Goal: Task Accomplishment & Management: Manage account settings

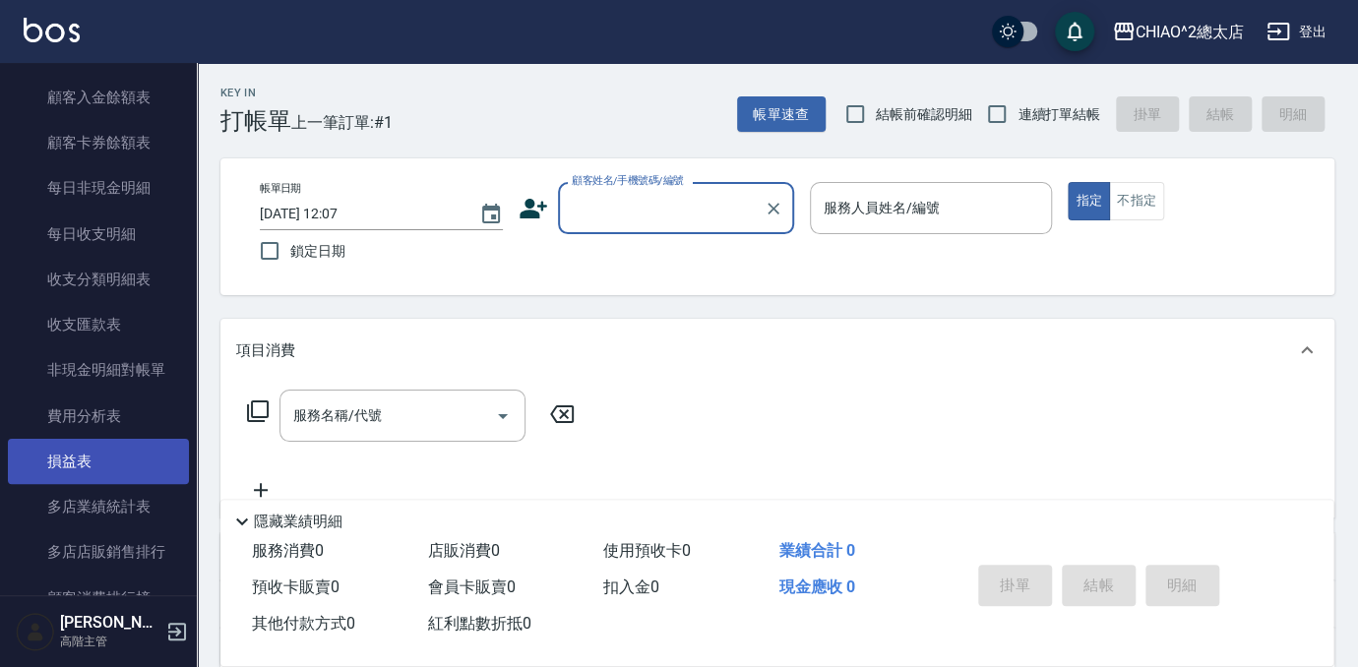
scroll to position [2325, 0]
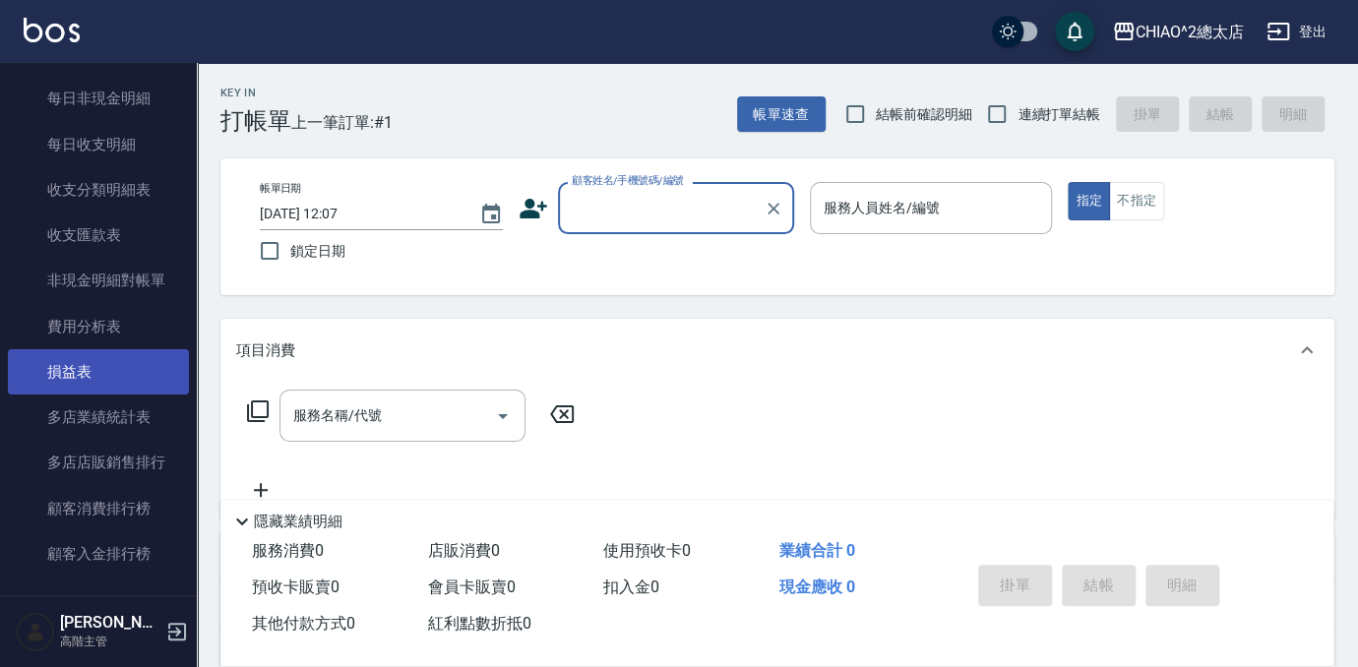
click at [98, 385] on link "損益表" at bounding box center [98, 371] width 181 height 45
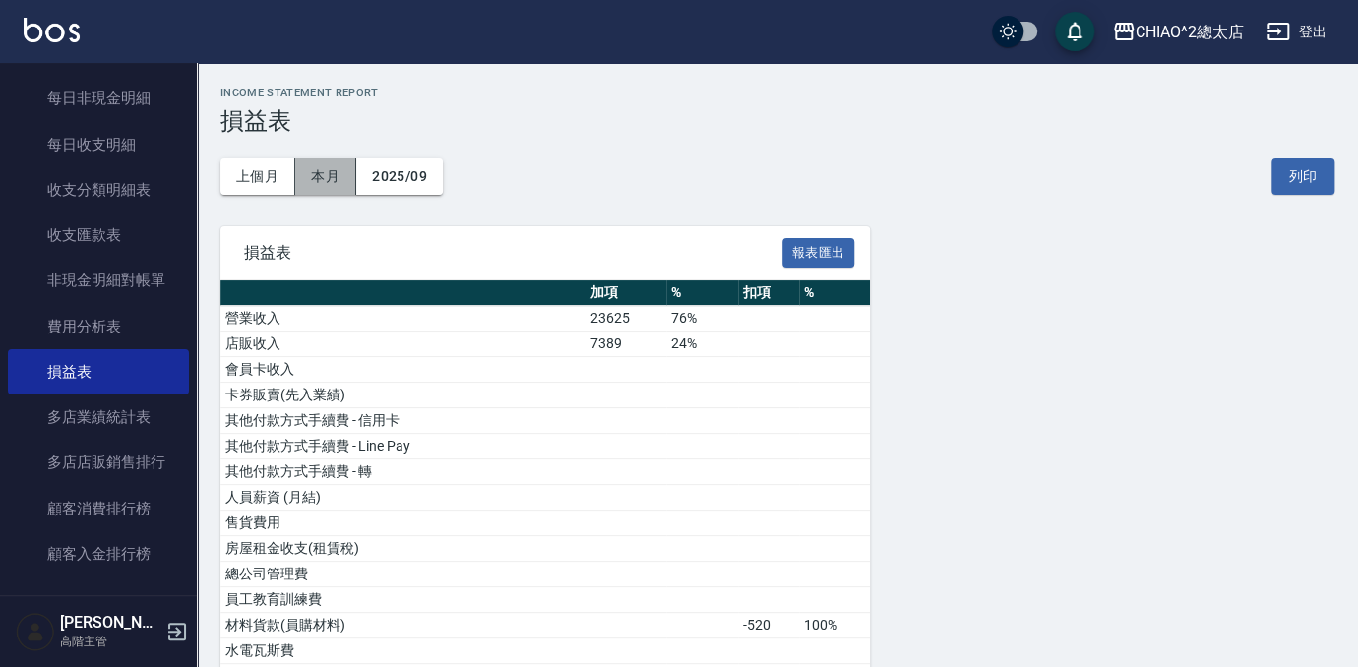
click at [299, 179] on button "本月" at bounding box center [325, 176] width 61 height 36
click at [277, 182] on button "上個月" at bounding box center [257, 176] width 75 height 36
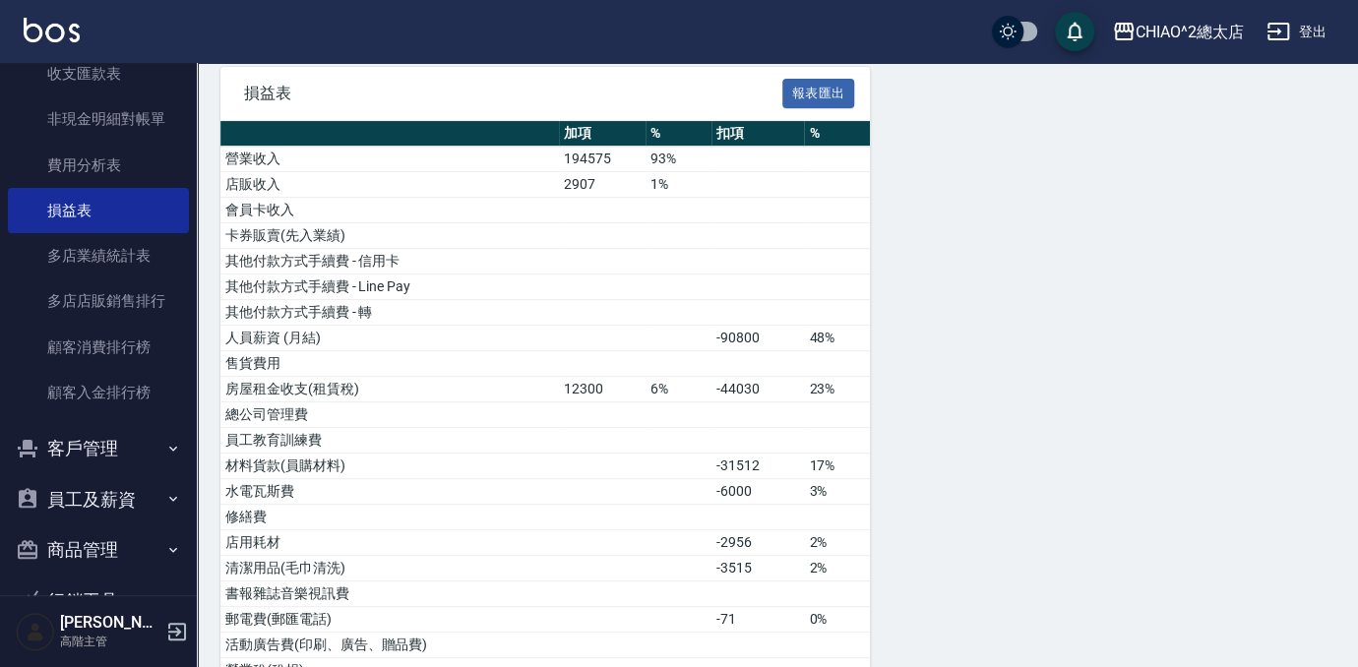
scroll to position [2589, 0]
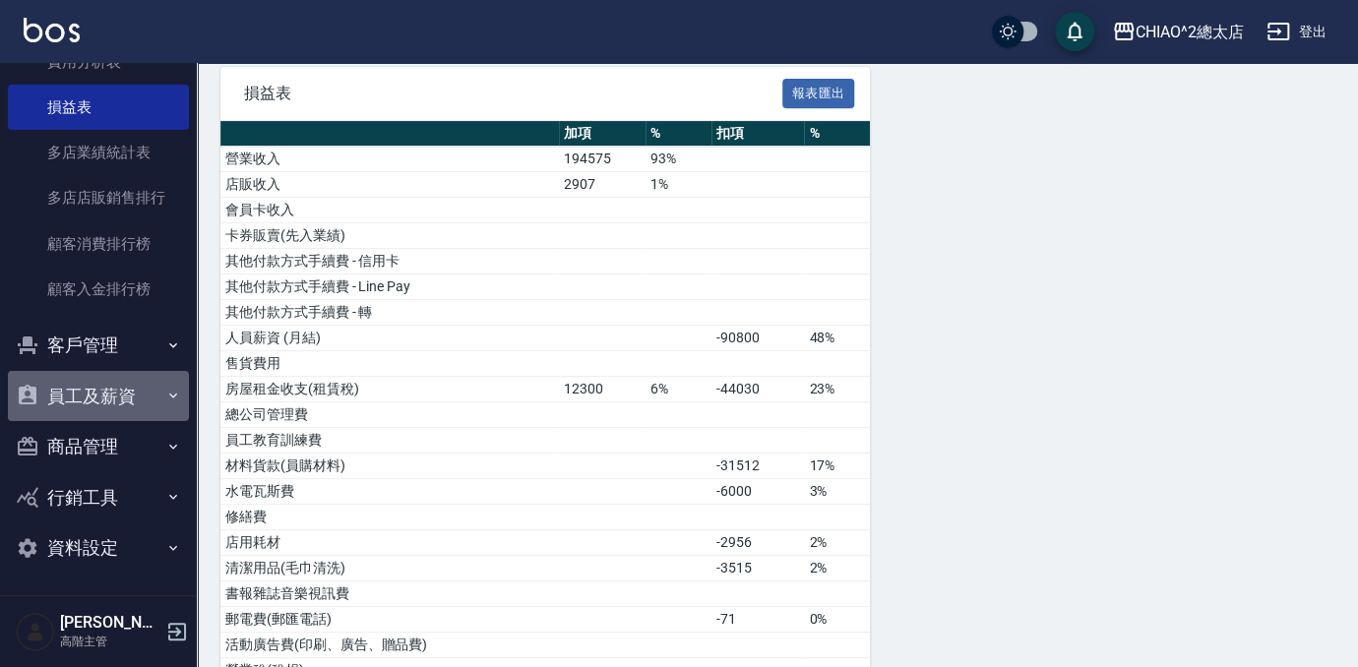
click at [107, 394] on button "員工及薪資" at bounding box center [98, 396] width 181 height 51
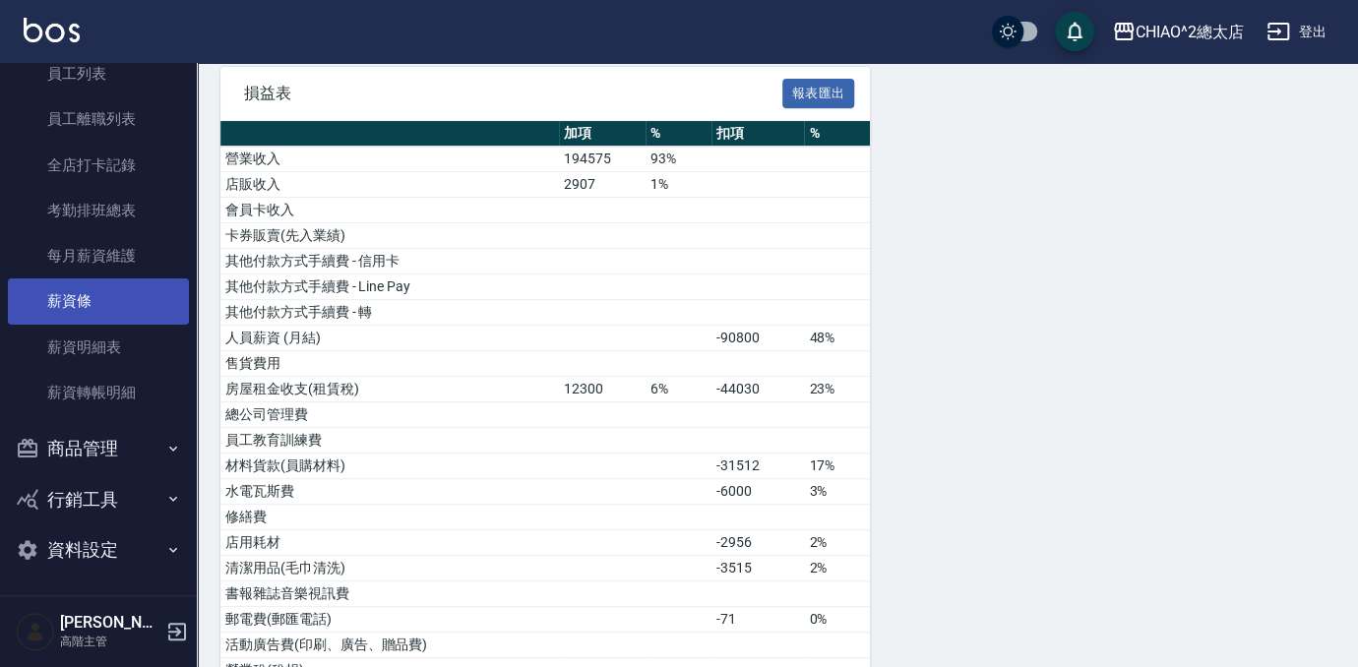
scroll to position [2969, 0]
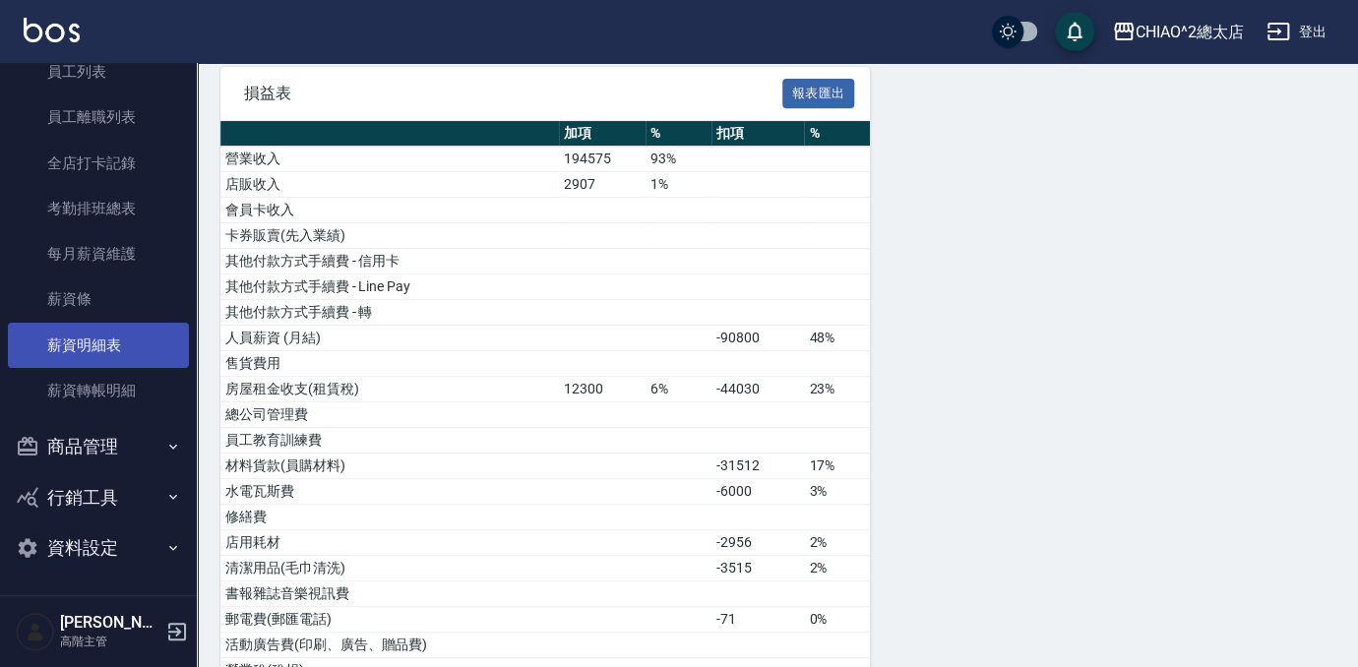
click at [124, 358] on link "薪資明細表" at bounding box center [98, 345] width 181 height 45
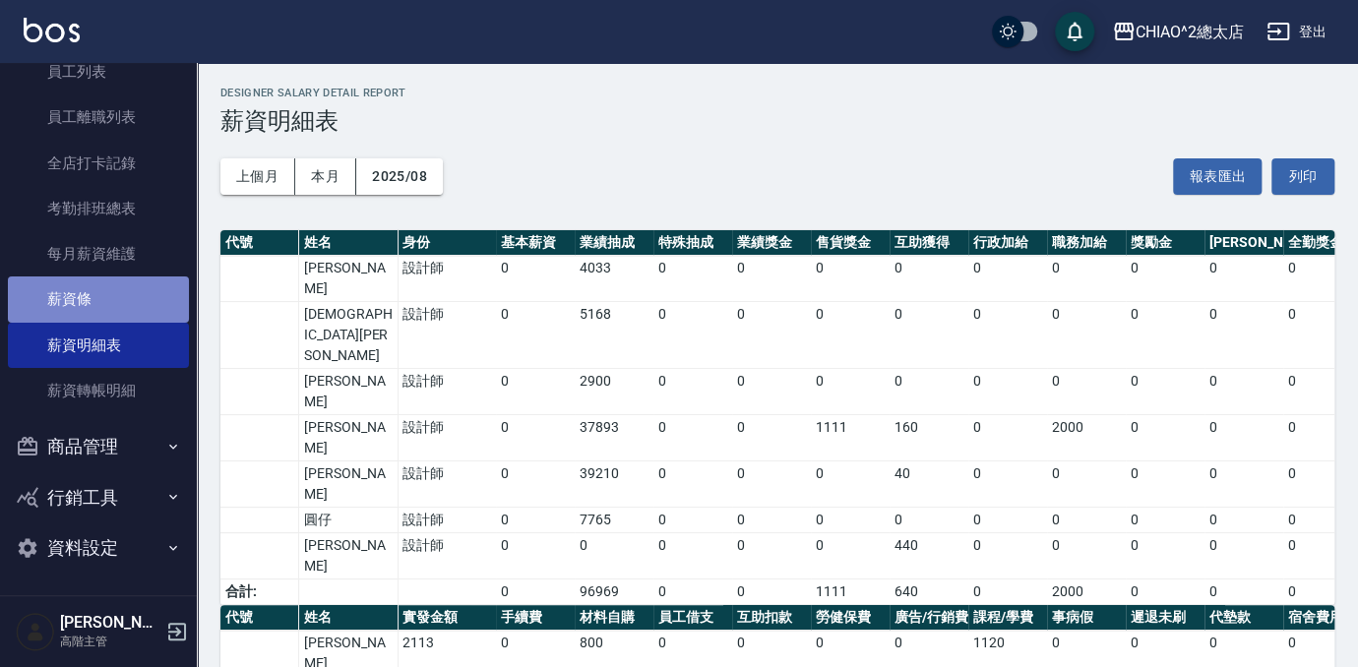
click at [117, 298] on link "薪資條" at bounding box center [98, 298] width 181 height 45
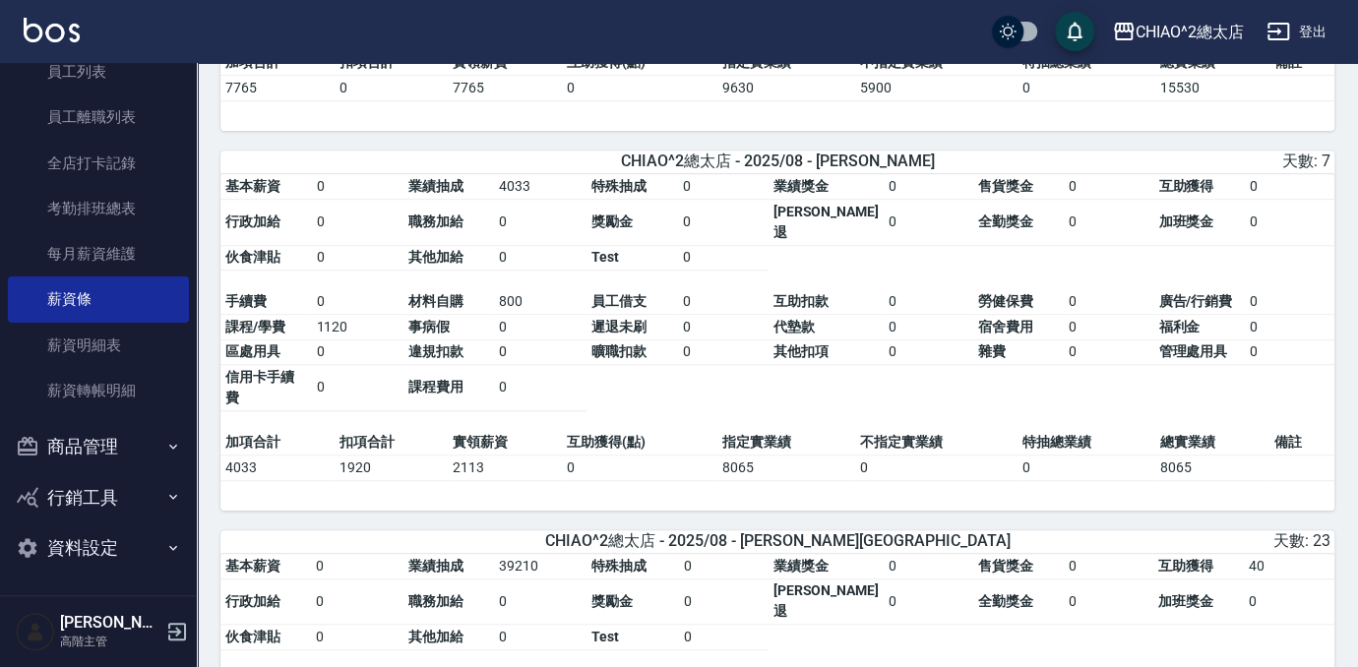
scroll to position [626, 0]
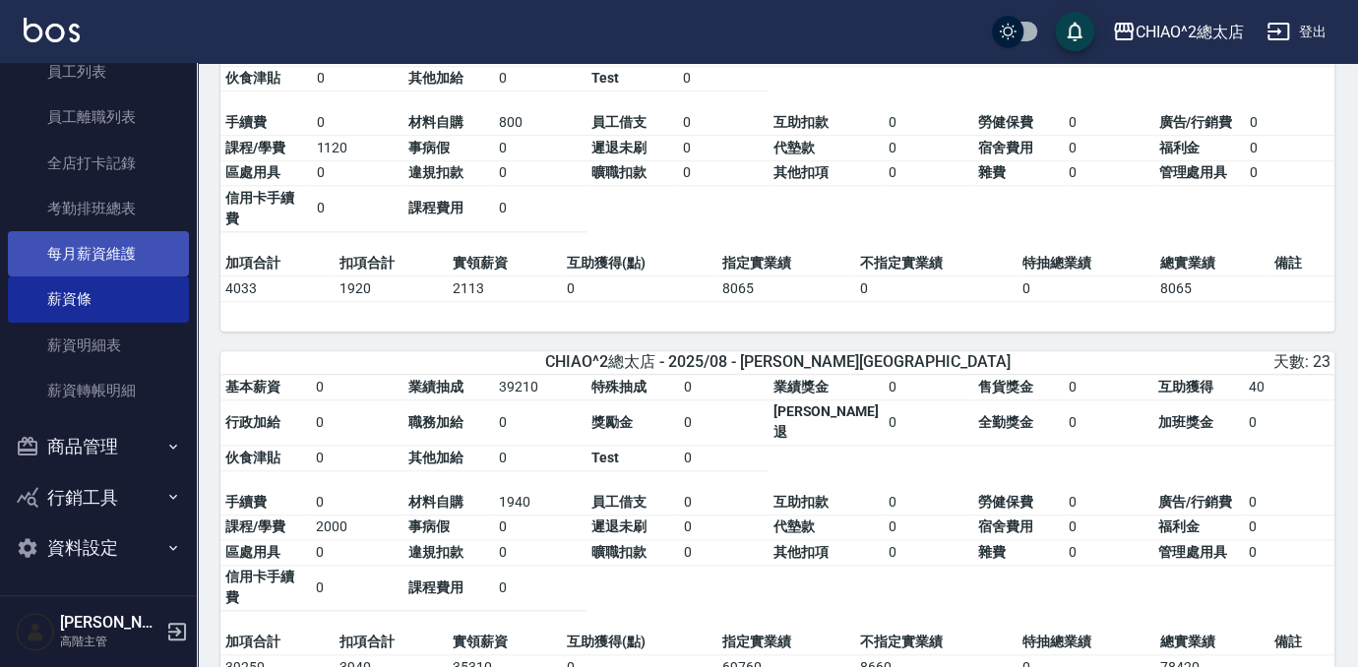
click at [106, 264] on link "每月薪資維護" at bounding box center [98, 253] width 181 height 45
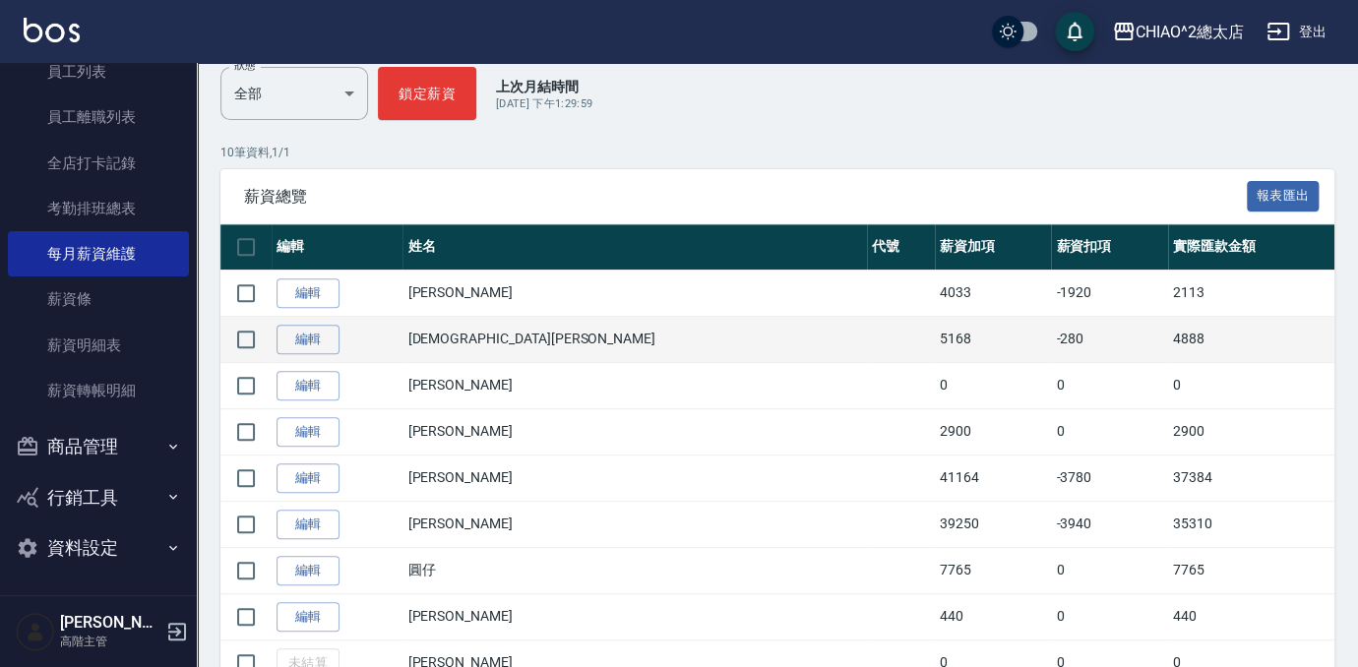
scroll to position [268, 0]
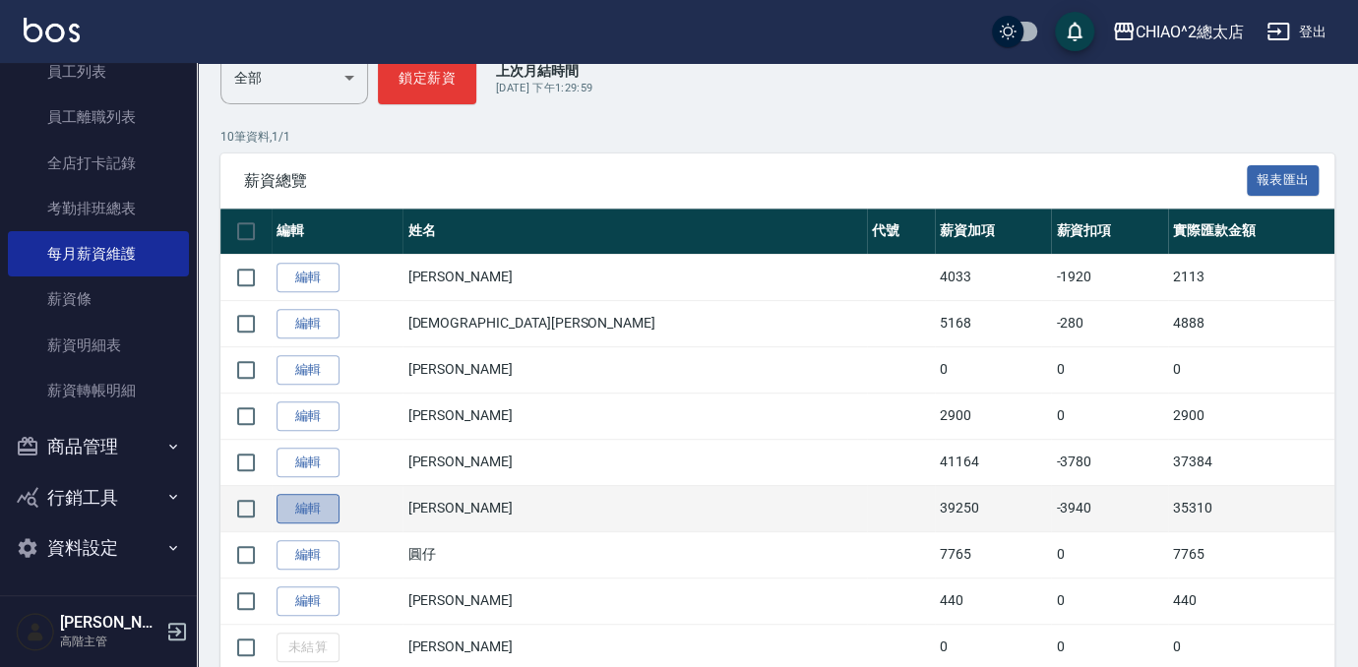
click at [314, 508] on link "編輯" at bounding box center [307, 509] width 63 height 30
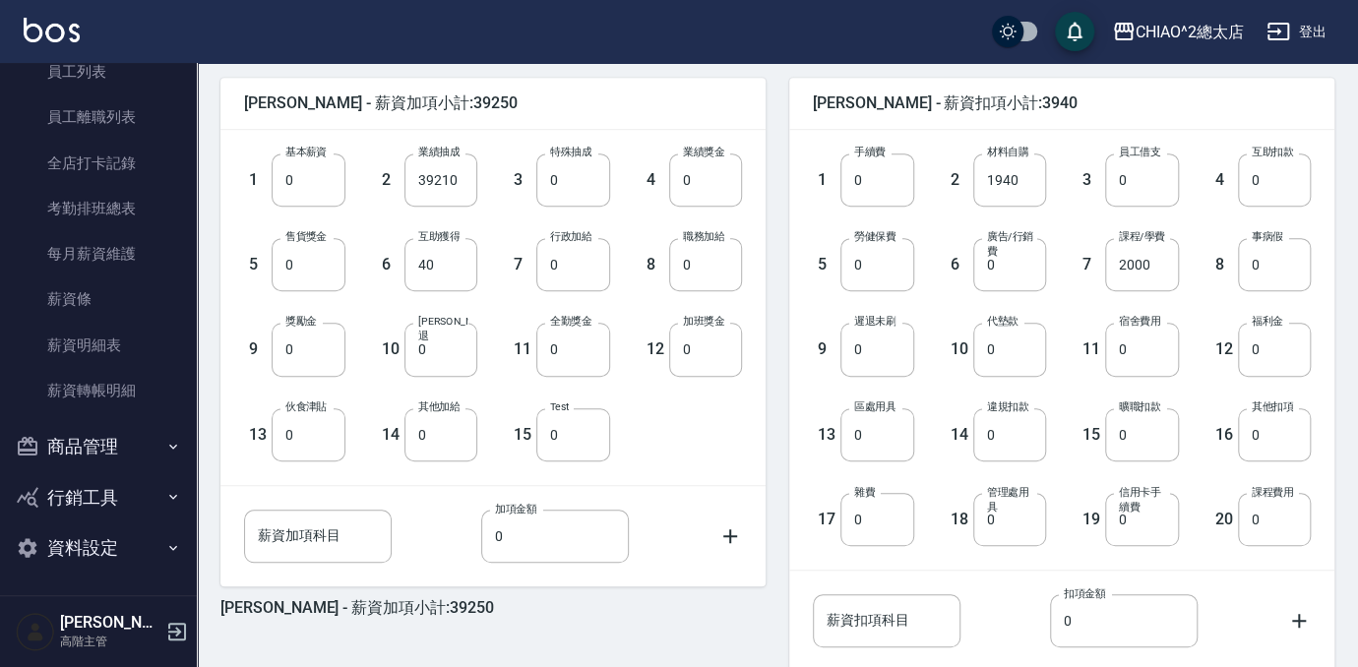
scroll to position [447, 0]
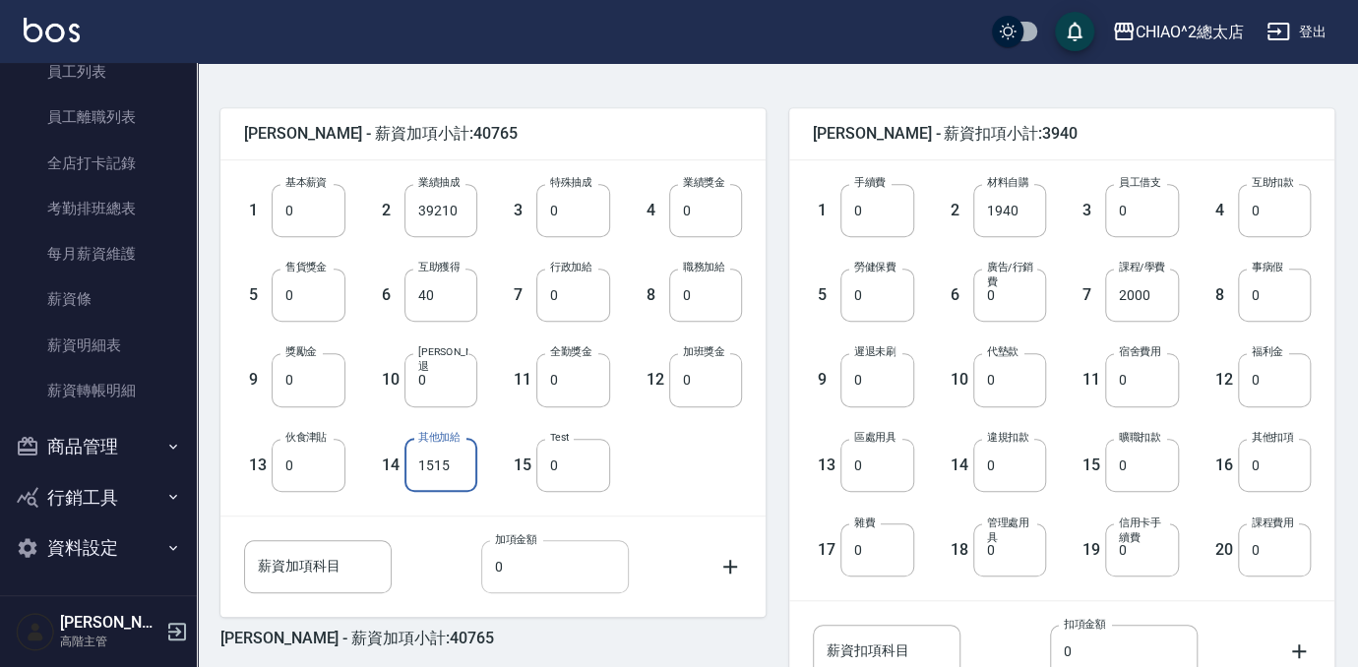
type input "1515"
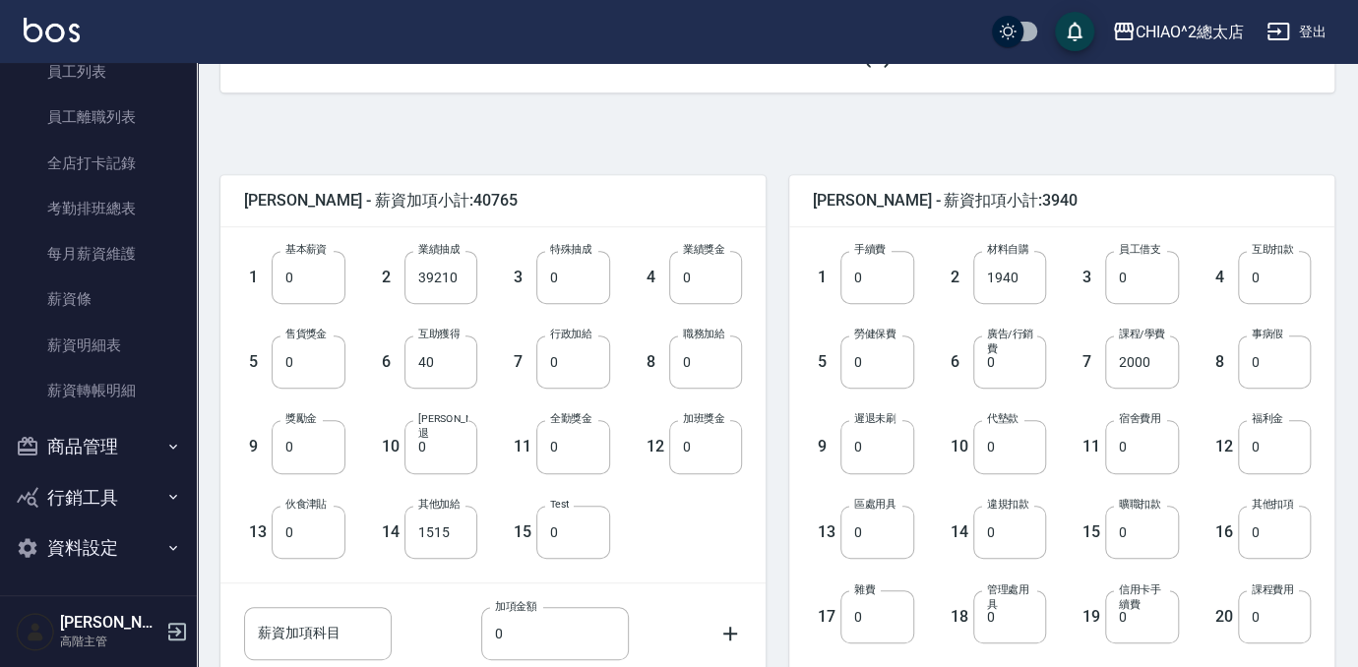
scroll to position [610, 0]
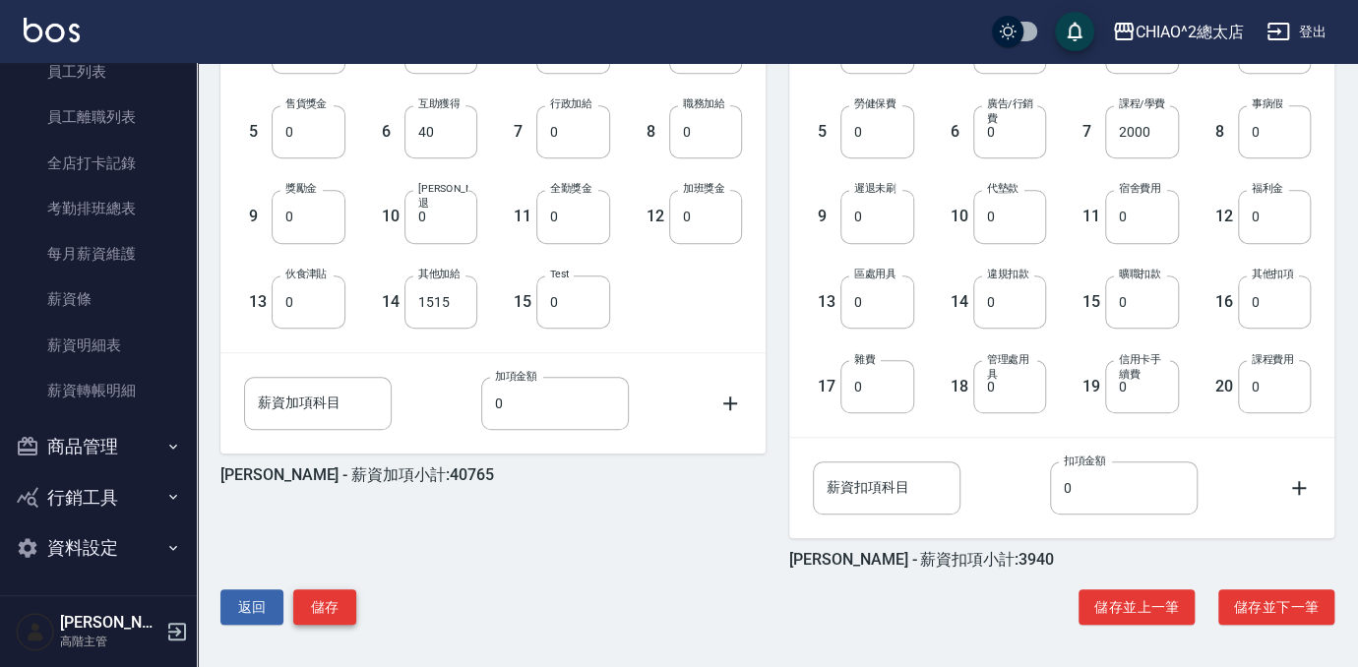
click at [318, 604] on button "儲存" at bounding box center [324, 607] width 63 height 36
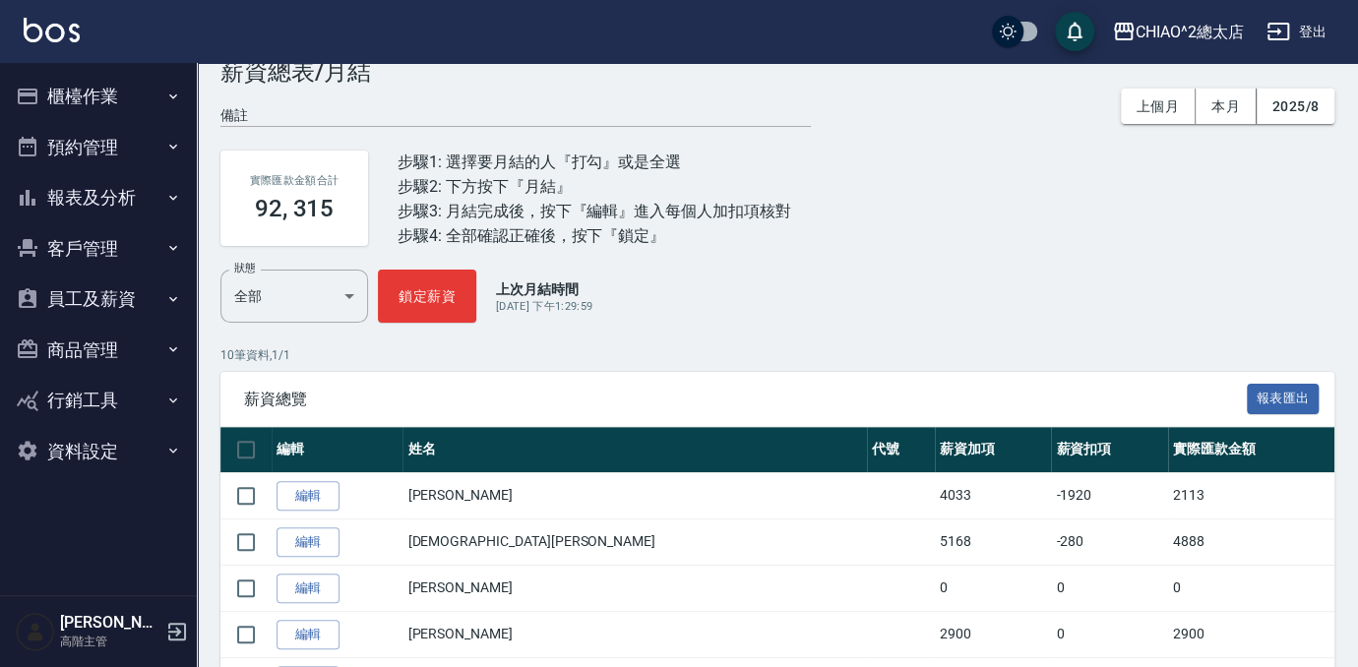
scroll to position [178, 0]
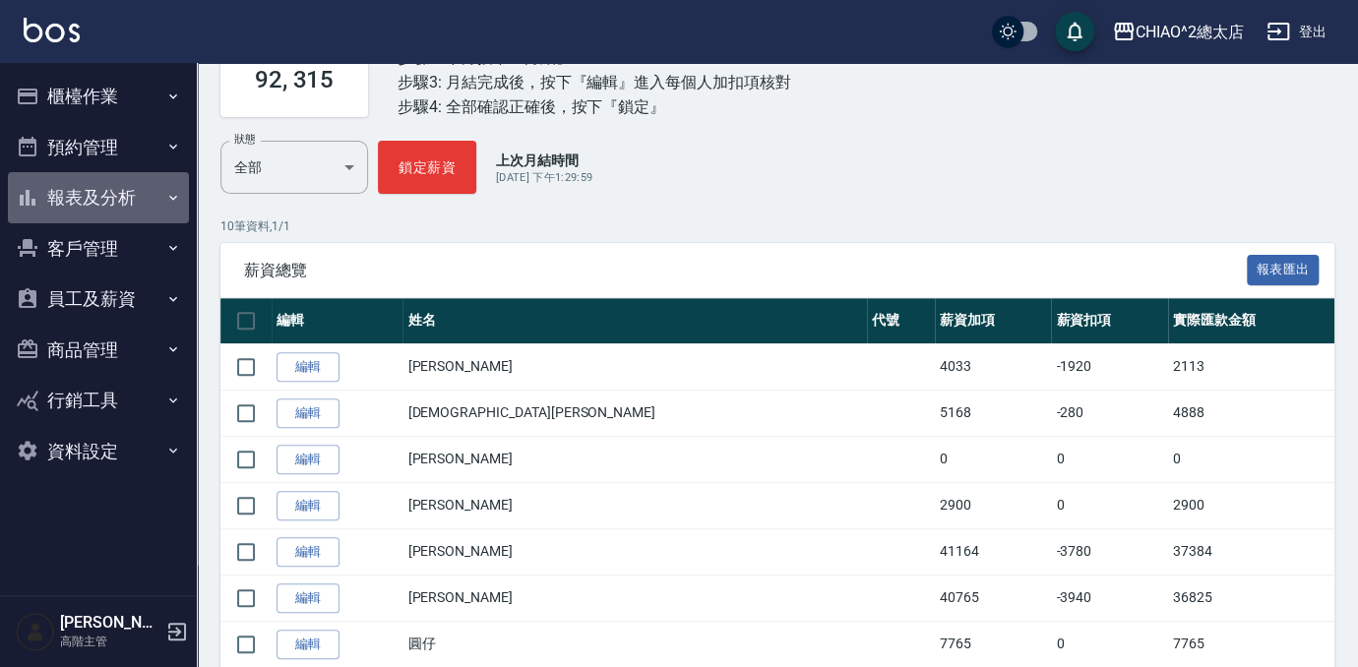
click at [138, 212] on button "報表及分析" at bounding box center [98, 197] width 181 height 51
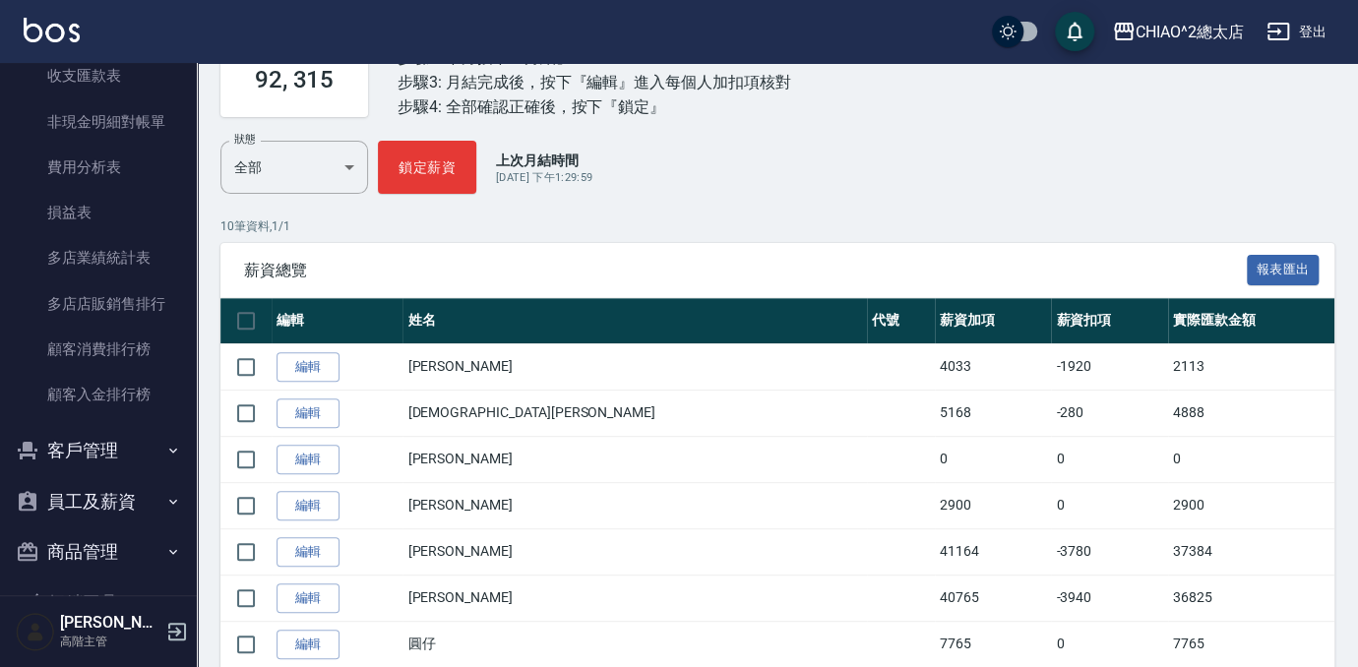
scroll to position [1875, 0]
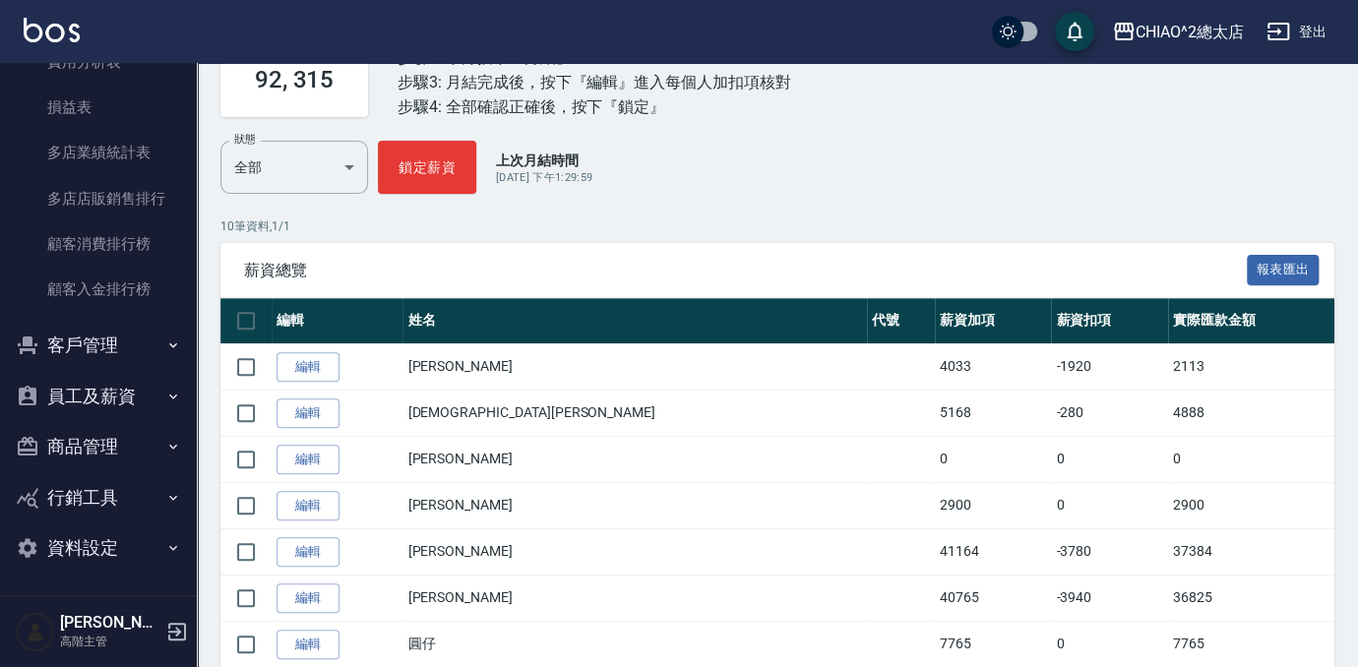
click at [120, 396] on button "員工及薪資" at bounding box center [98, 396] width 181 height 51
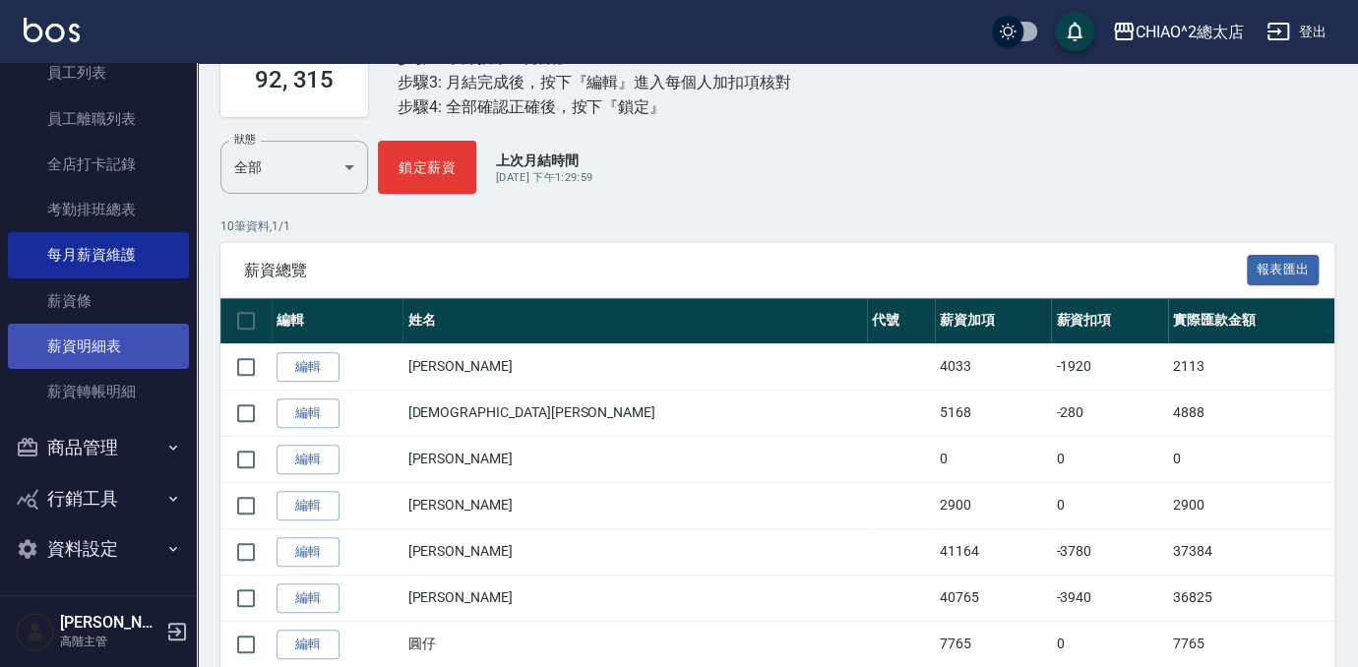
scroll to position [2256, 0]
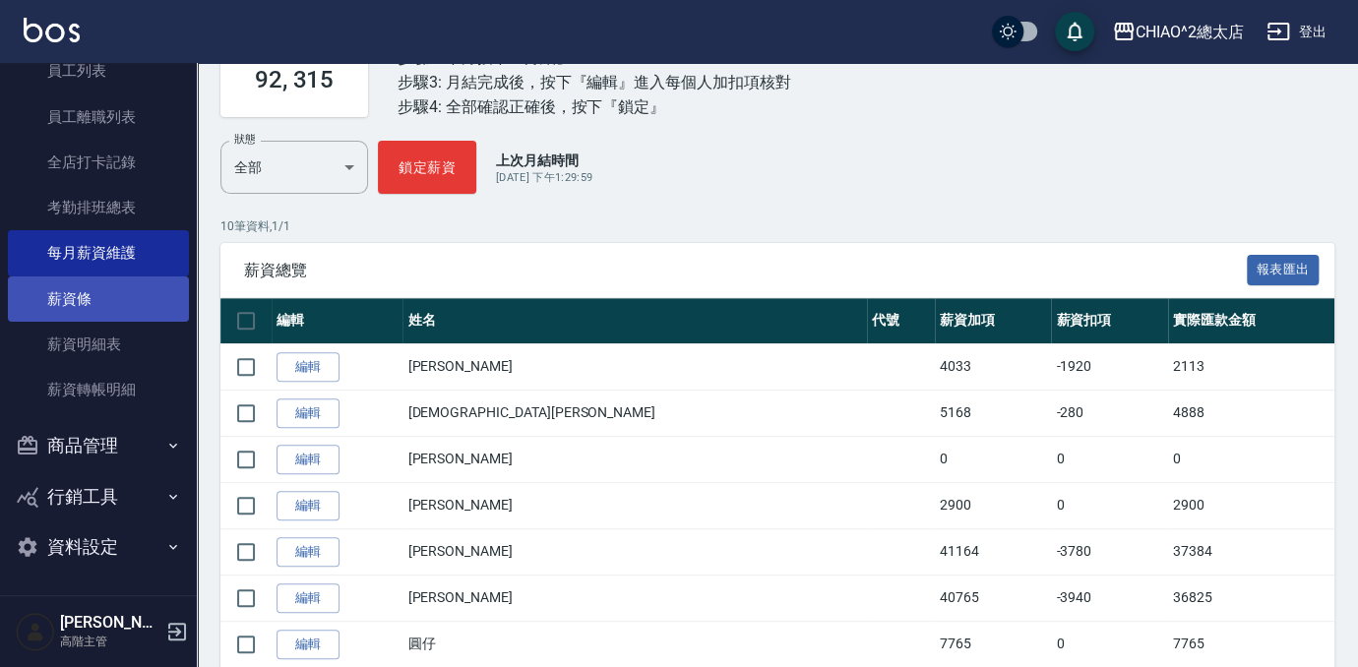
click at [70, 302] on link "薪資條" at bounding box center [98, 298] width 181 height 45
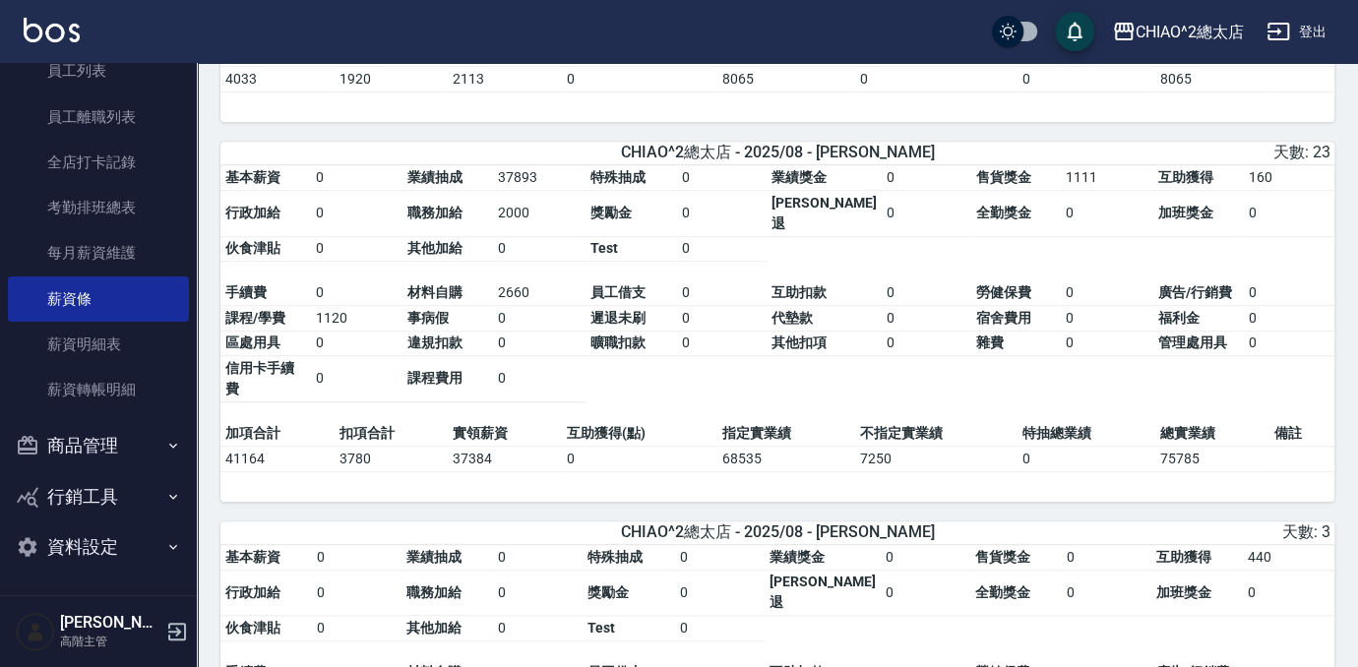
scroll to position [429, 0]
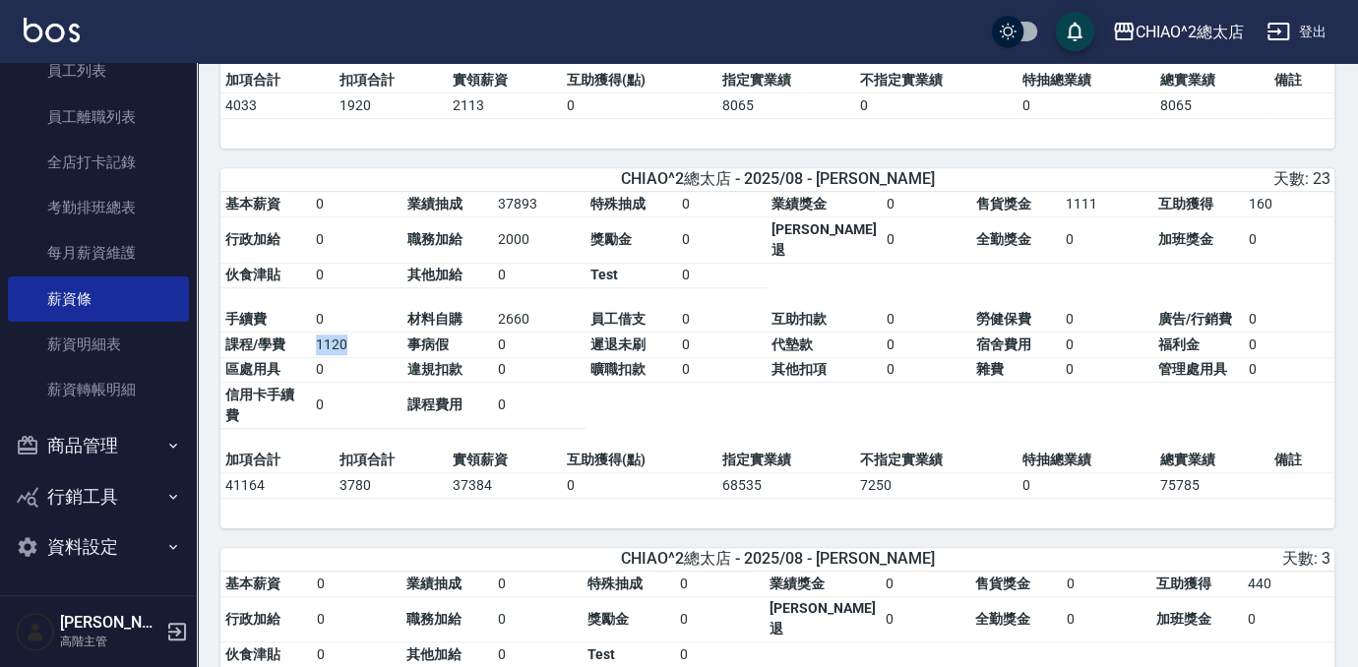
drag, startPoint x: 362, startPoint y: 287, endPoint x: 285, endPoint y: 280, distance: 77.0
click at [285, 307] on tbody "手續費 0 材料自購 2660 員工借支 0 互助扣款 0 勞健保費 0 廣告/行銷費 0 課程/學費 1120 事病假 0 遲退未刷 0 代墊款 0 宿舍費…" at bounding box center [777, 367] width 1114 height 121
drag, startPoint x: 285, startPoint y: 280, endPoint x: 388, endPoint y: 329, distance: 113.1
click at [388, 383] on td "0" at bounding box center [356, 406] width 91 height 46
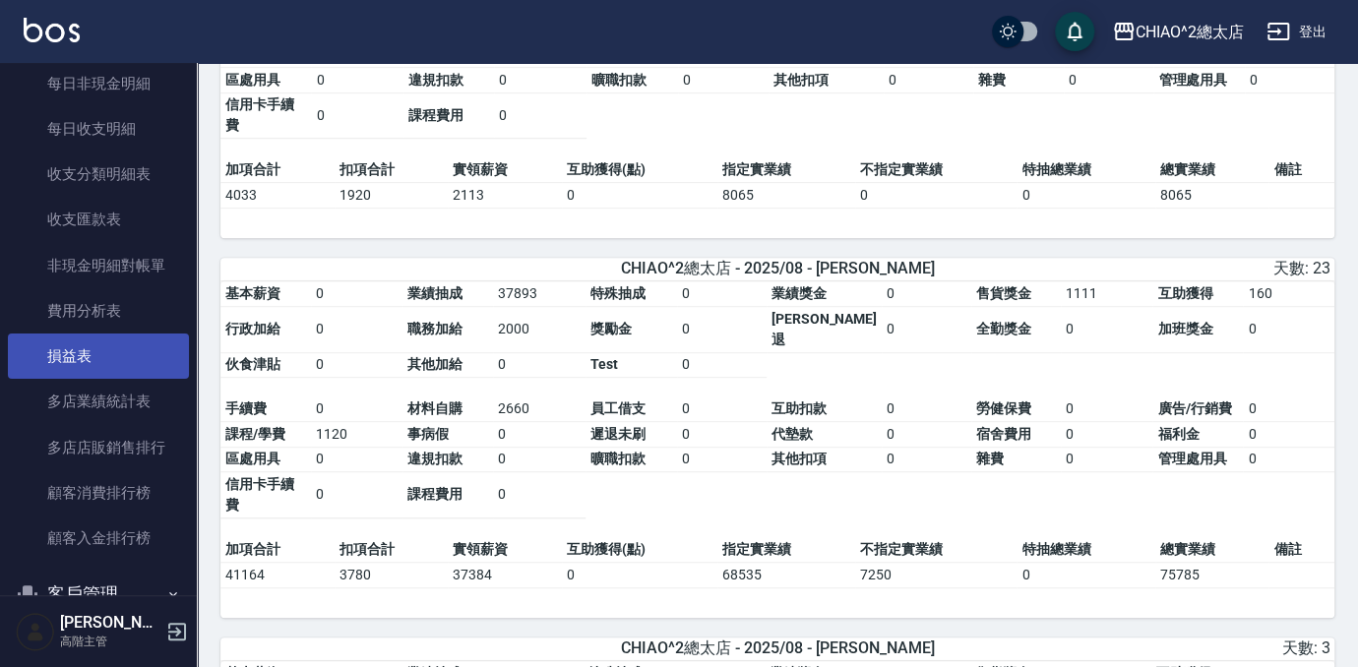
scroll to position [1629, 0]
click at [109, 350] on link "損益表" at bounding box center [98, 353] width 181 height 45
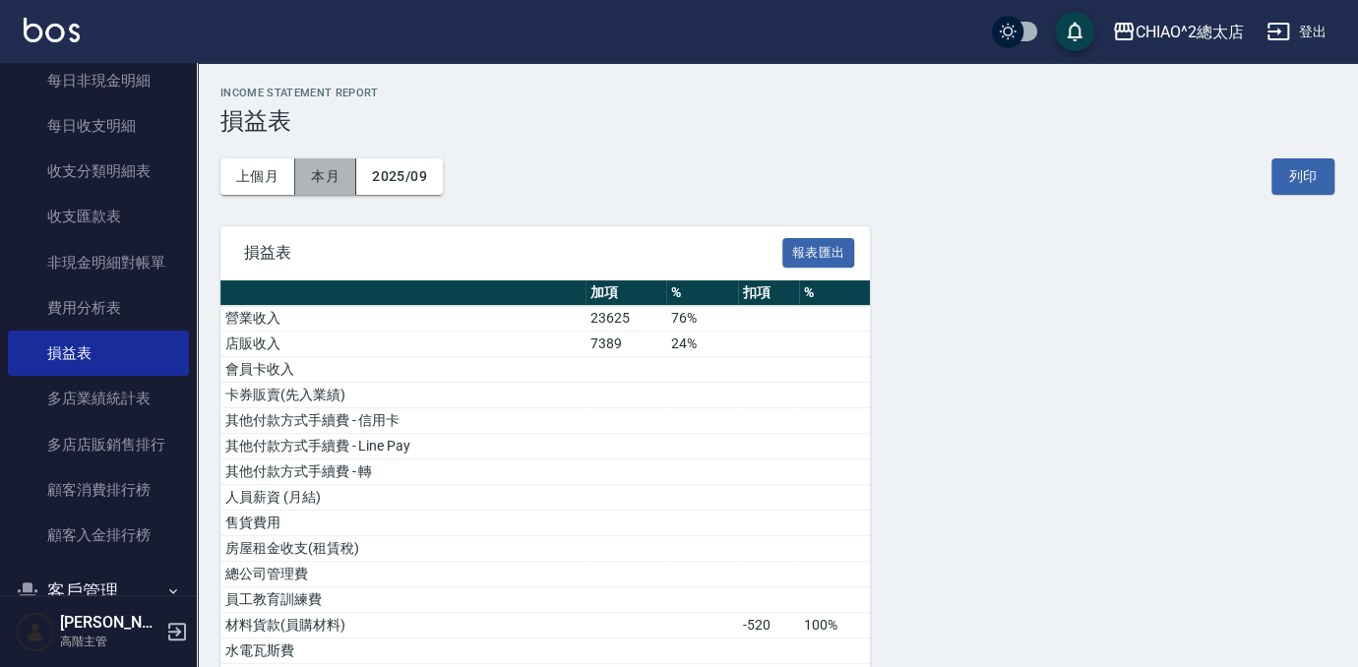
click at [328, 177] on button "本月" at bounding box center [325, 176] width 61 height 36
click at [271, 169] on button "上個月" at bounding box center [257, 176] width 75 height 36
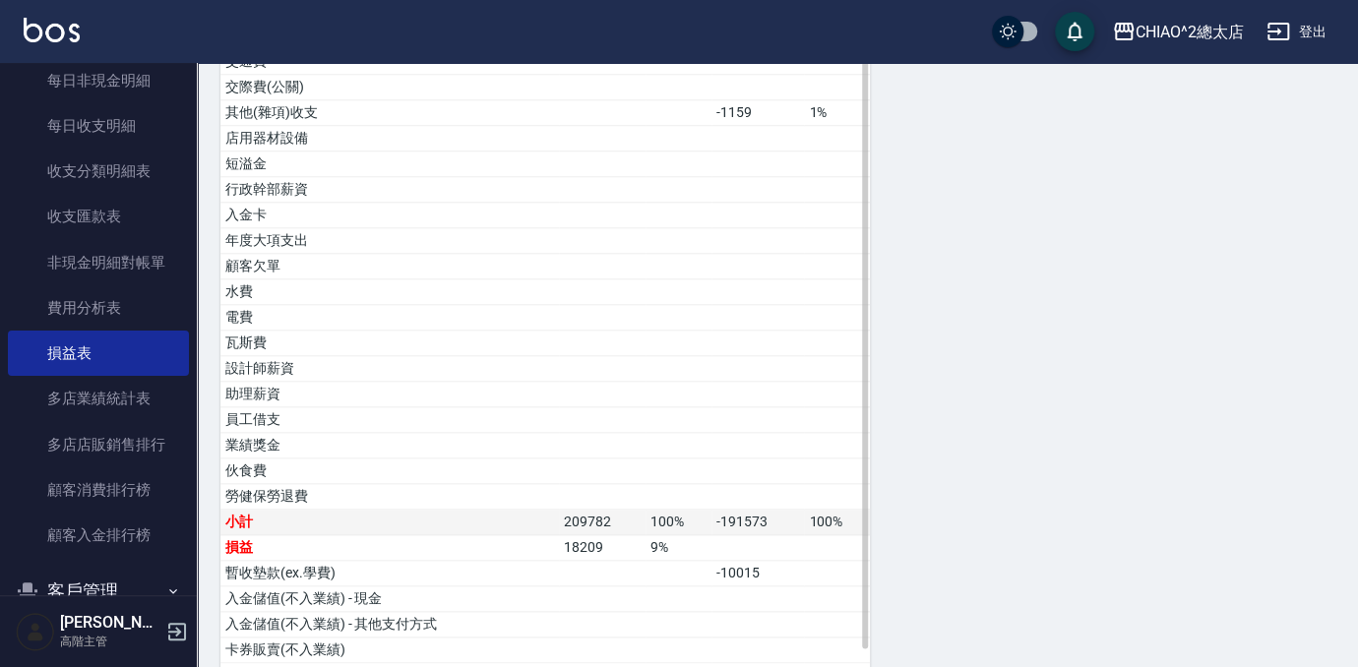
scroll to position [875, 0]
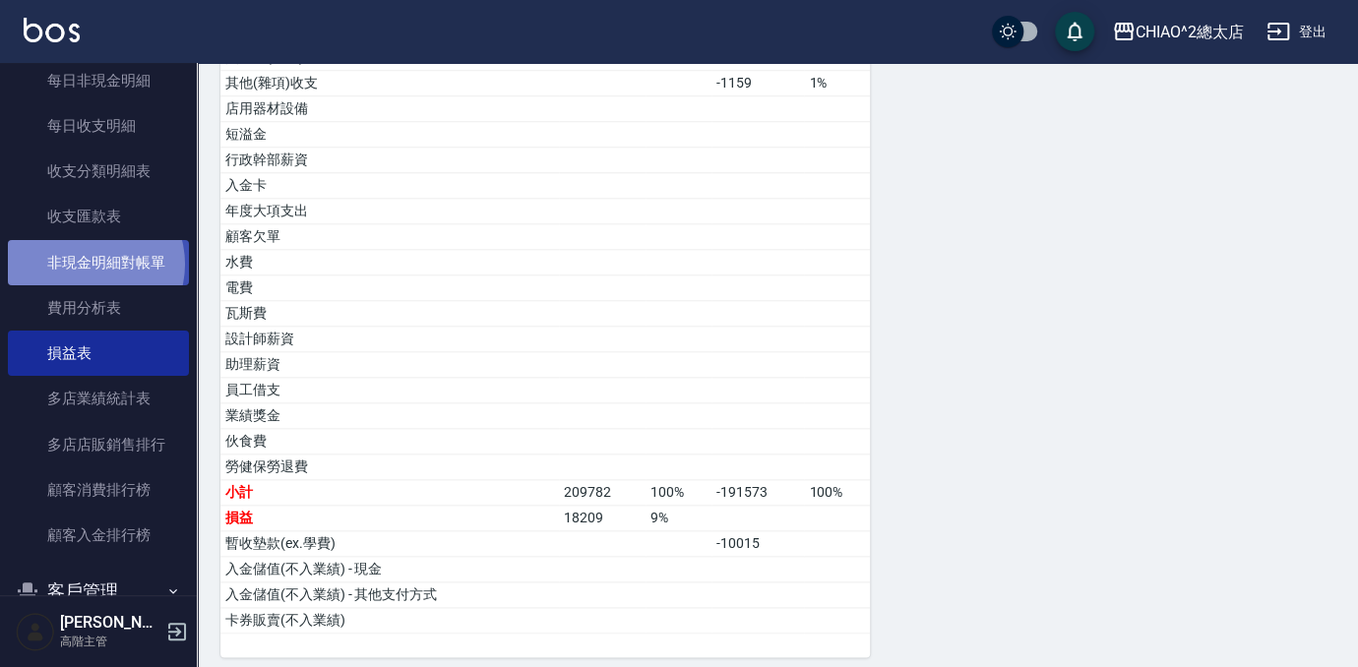
click at [88, 264] on link "非現金明細對帳單" at bounding box center [98, 262] width 181 height 45
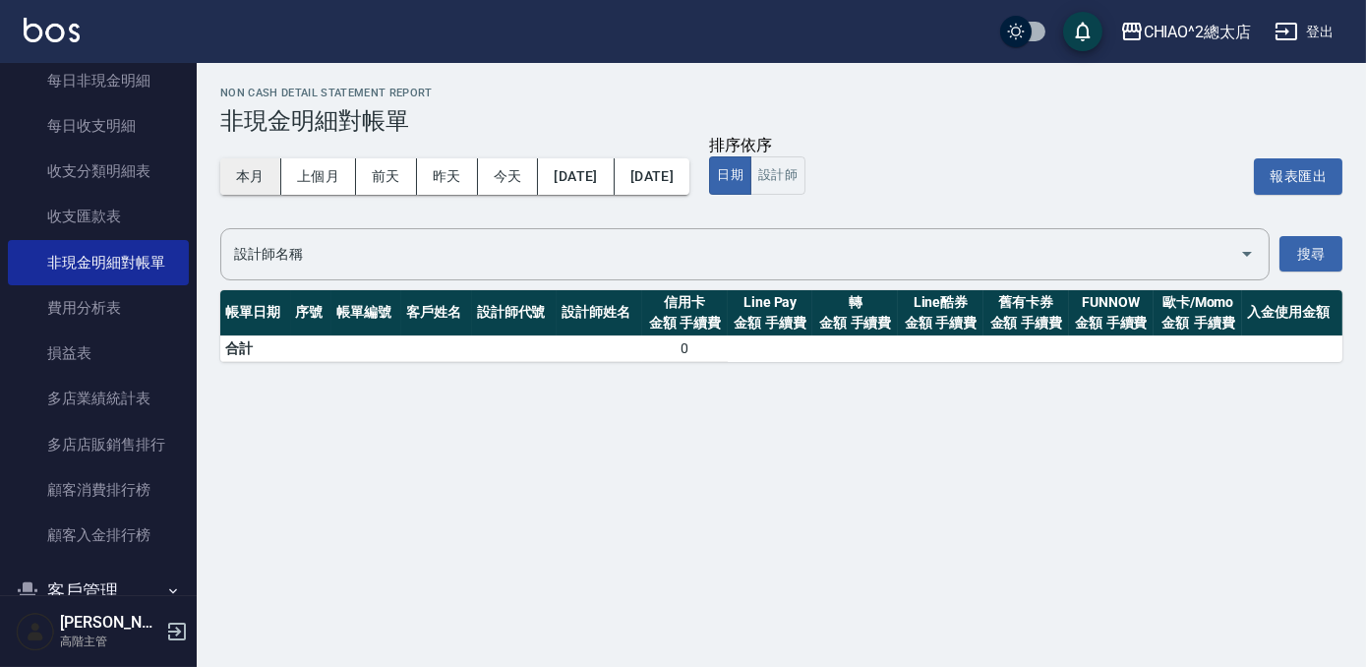
click at [244, 163] on button "本月" at bounding box center [250, 176] width 61 height 36
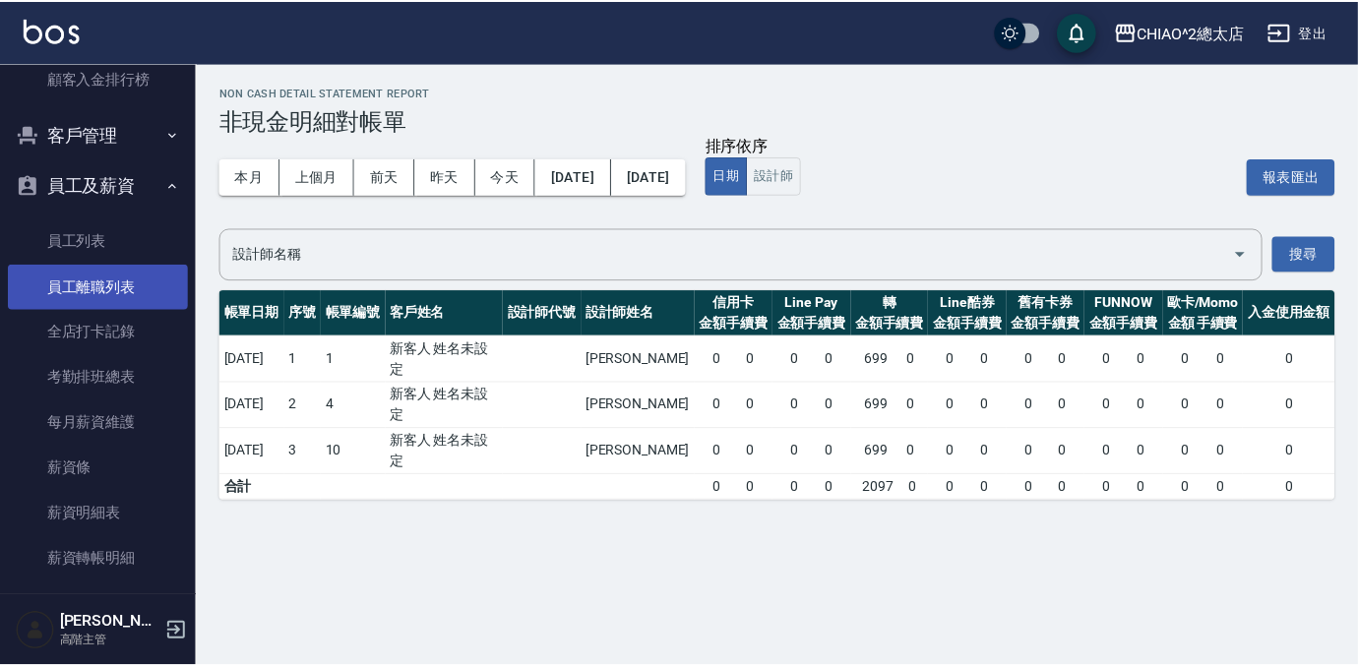
scroll to position [2256, 0]
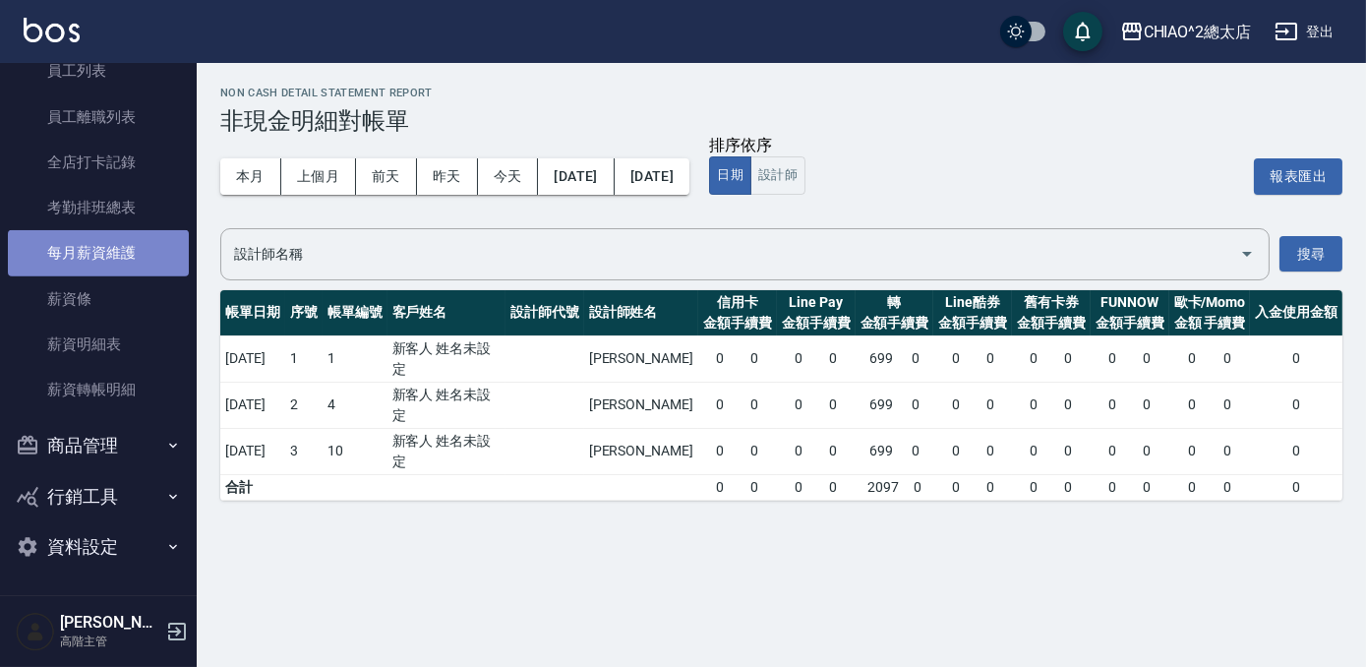
click at [114, 235] on link "每月薪資維護" at bounding box center [98, 252] width 181 height 45
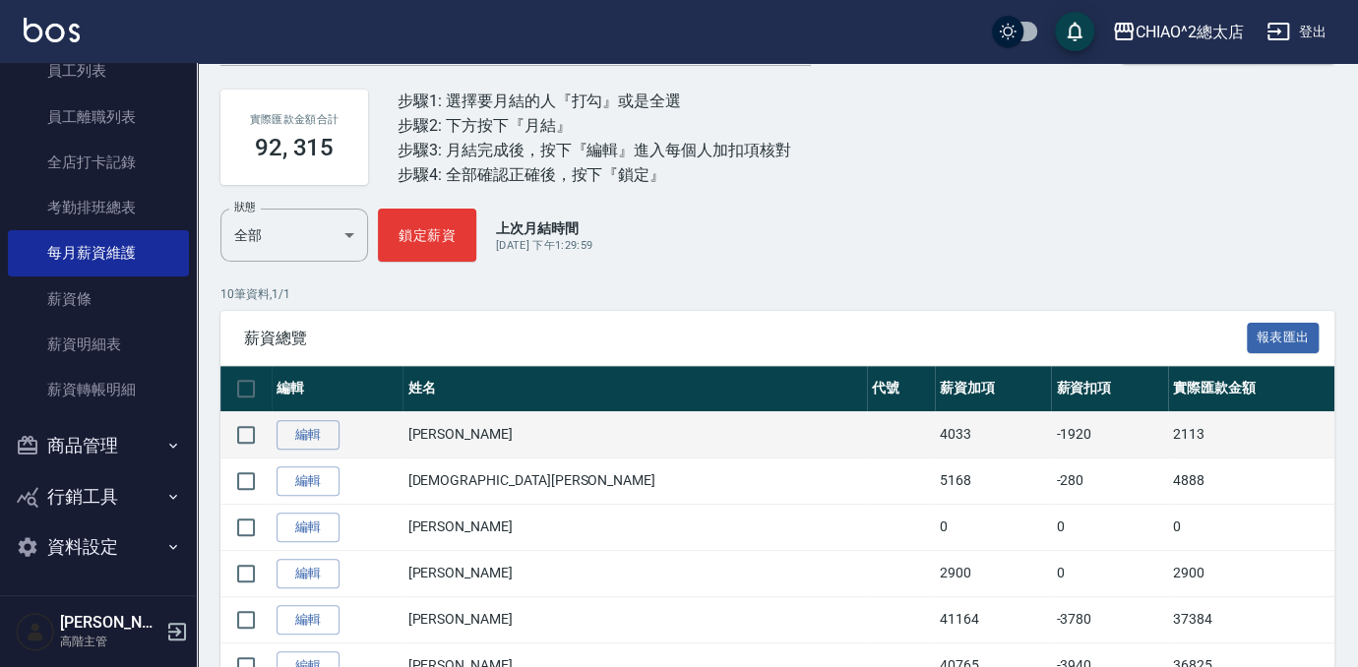
scroll to position [178, 0]
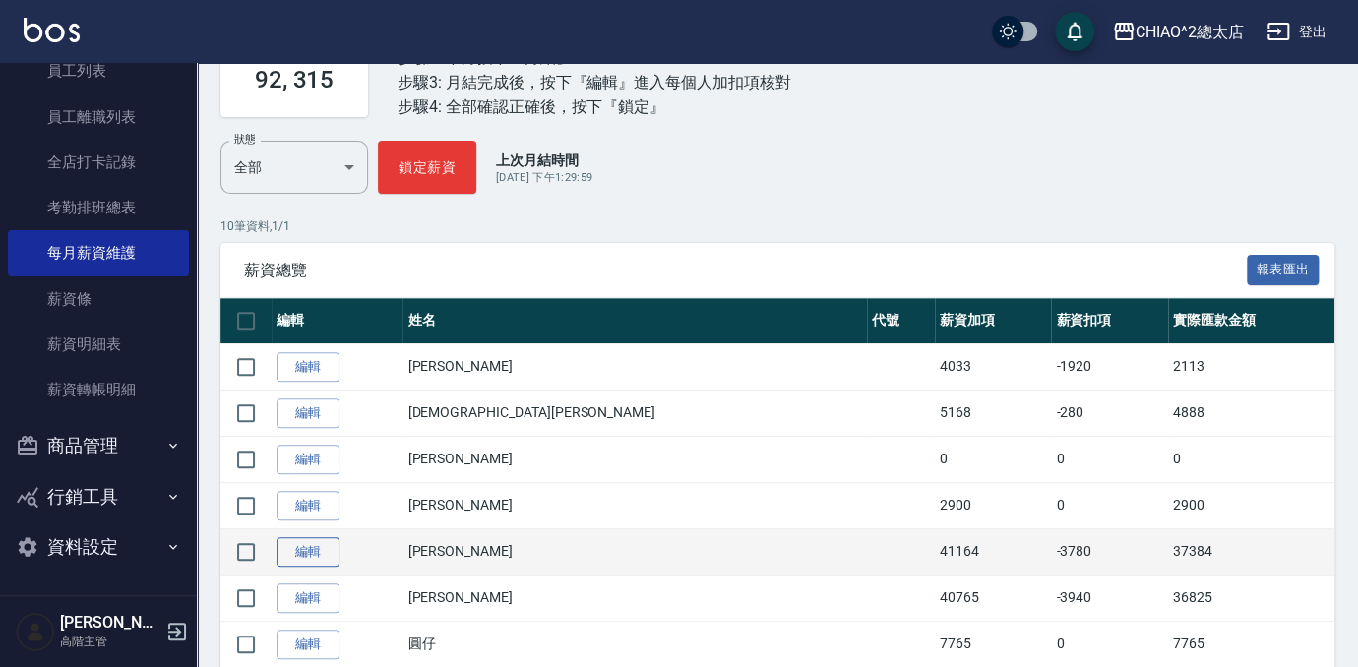
click at [304, 562] on link "編輯" at bounding box center [307, 552] width 63 height 30
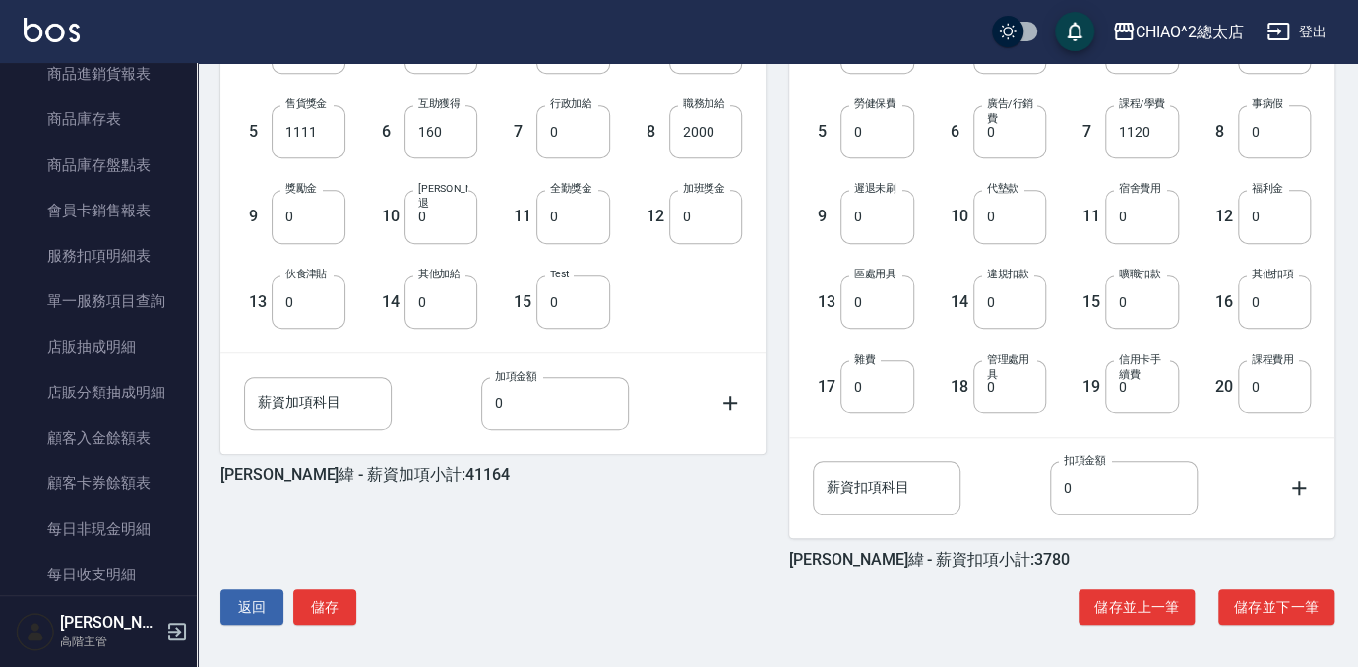
scroll to position [1162, 0]
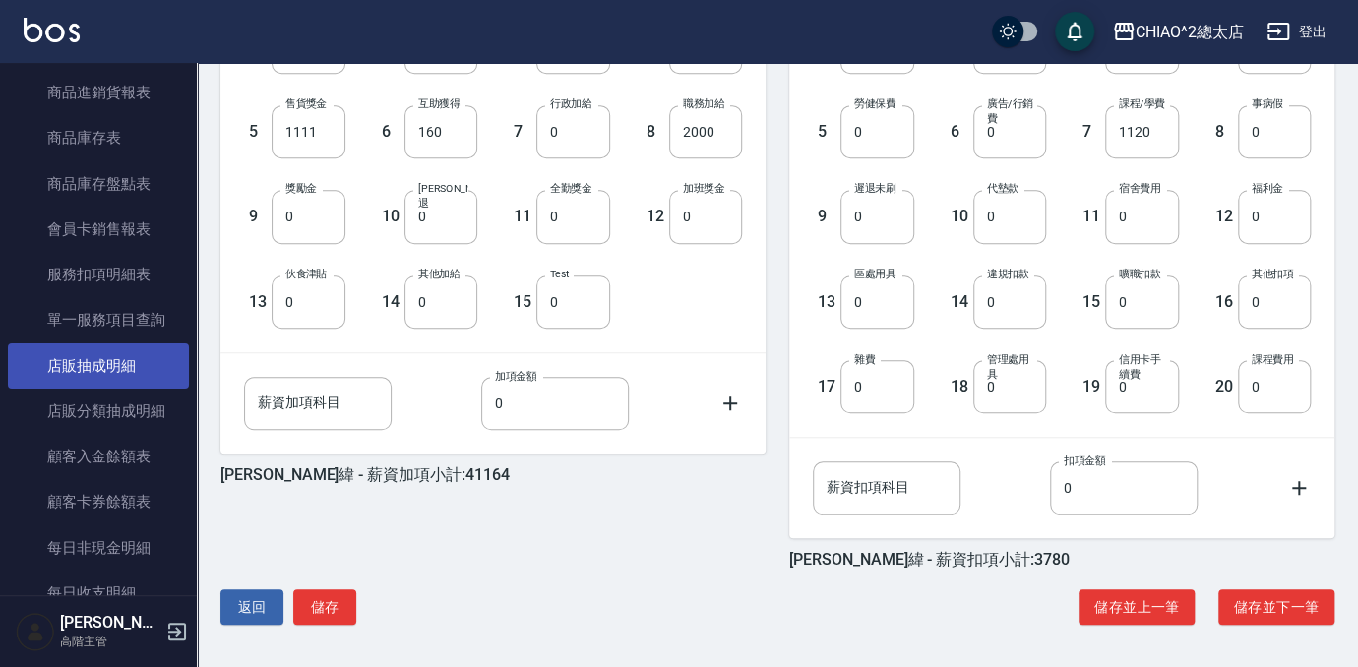
click at [142, 370] on link "店販抽成明細" at bounding box center [98, 365] width 181 height 45
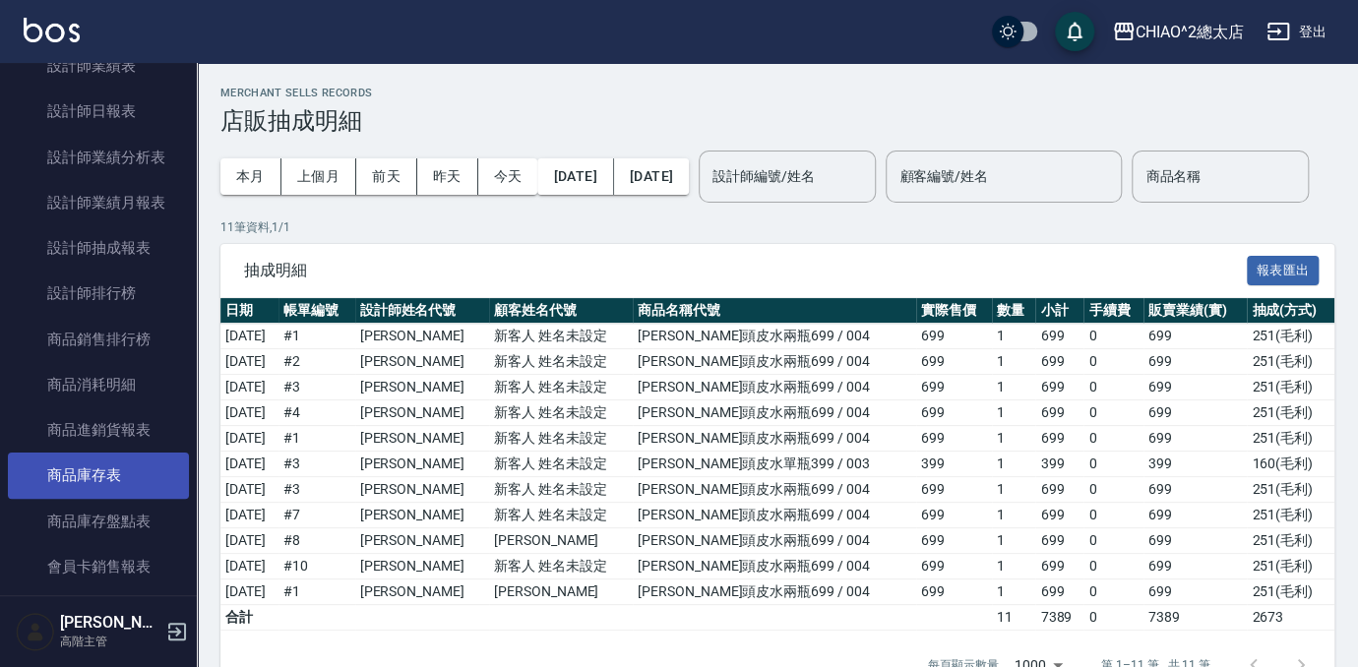
scroll to position [805, 0]
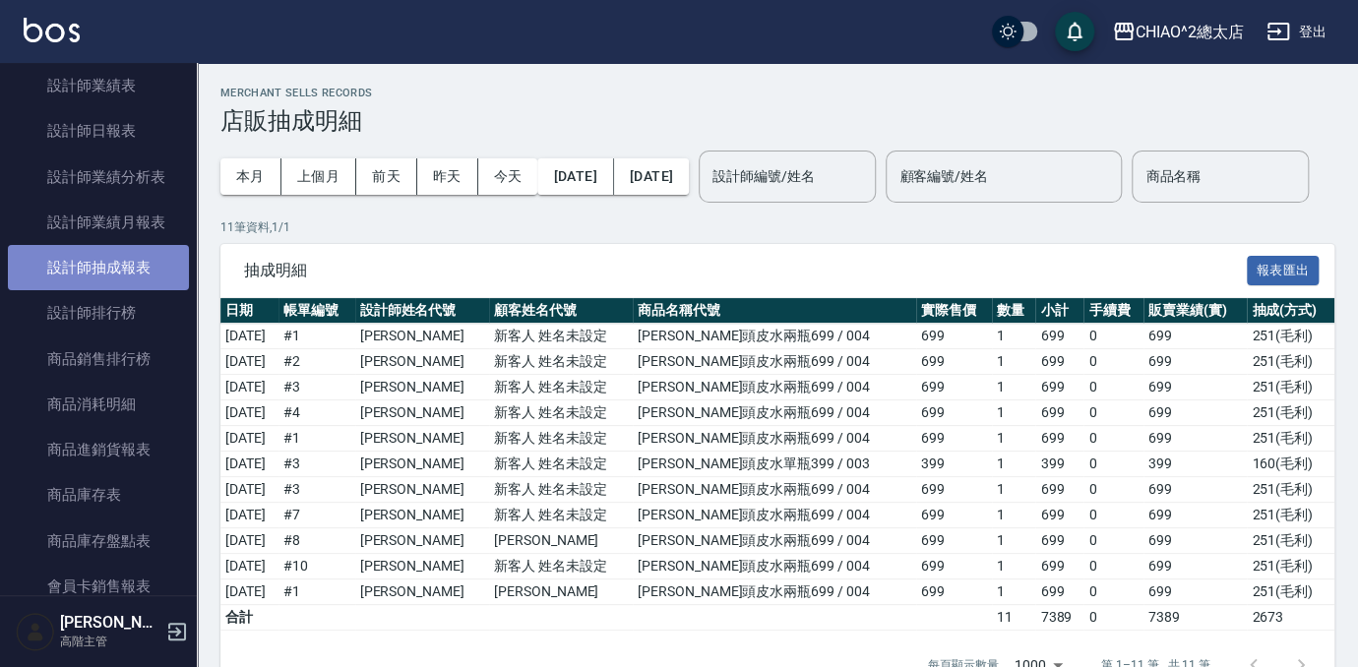
click at [141, 284] on link "設計師抽成報表" at bounding box center [98, 267] width 181 height 45
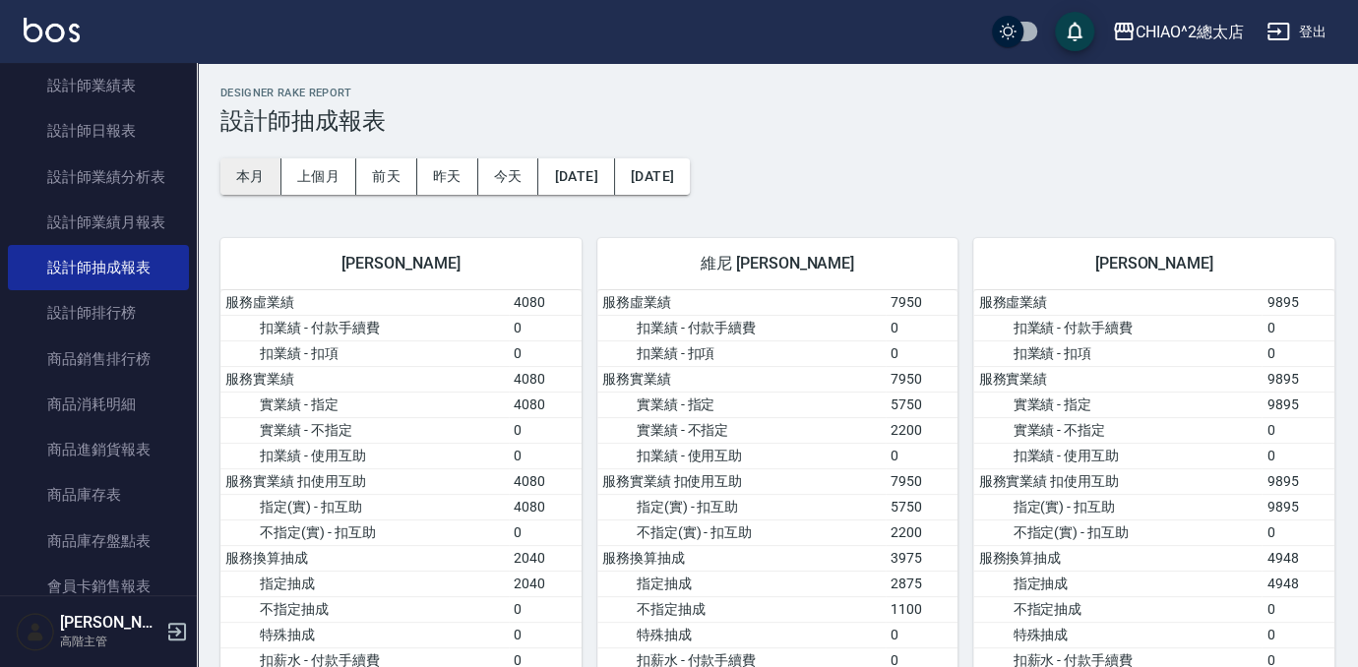
click at [234, 160] on button "本月" at bounding box center [250, 176] width 61 height 36
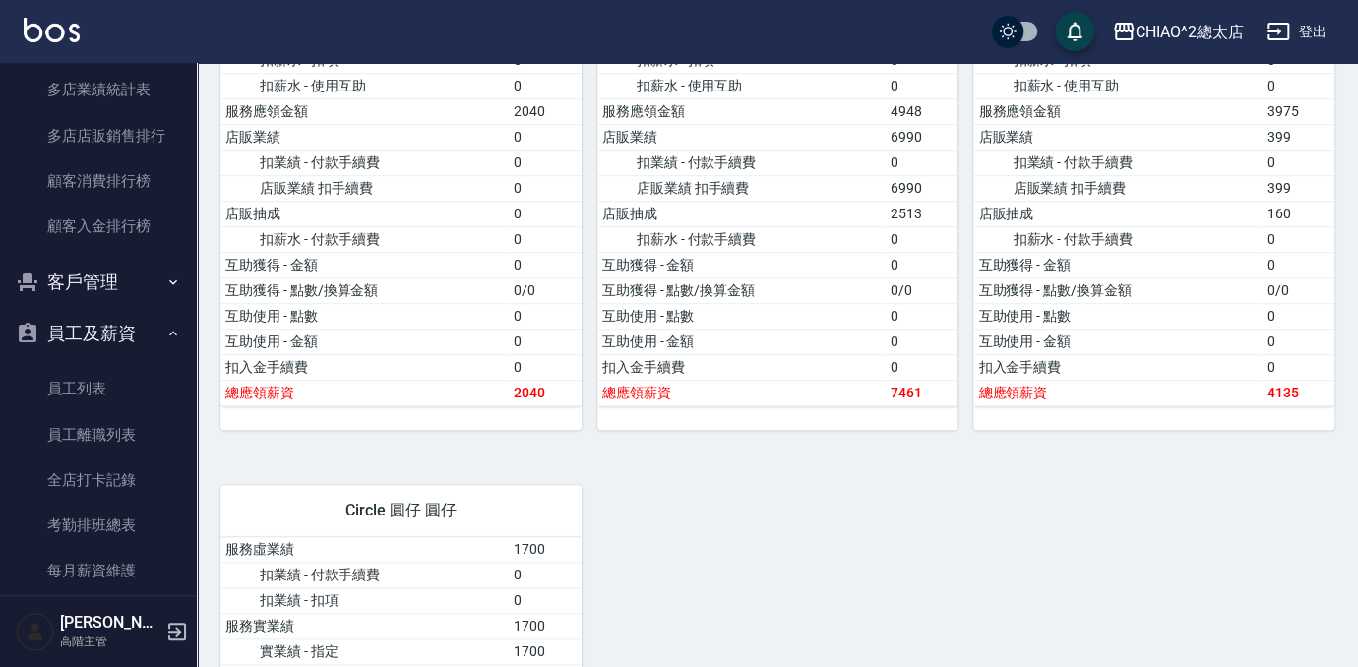
scroll to position [2146, 0]
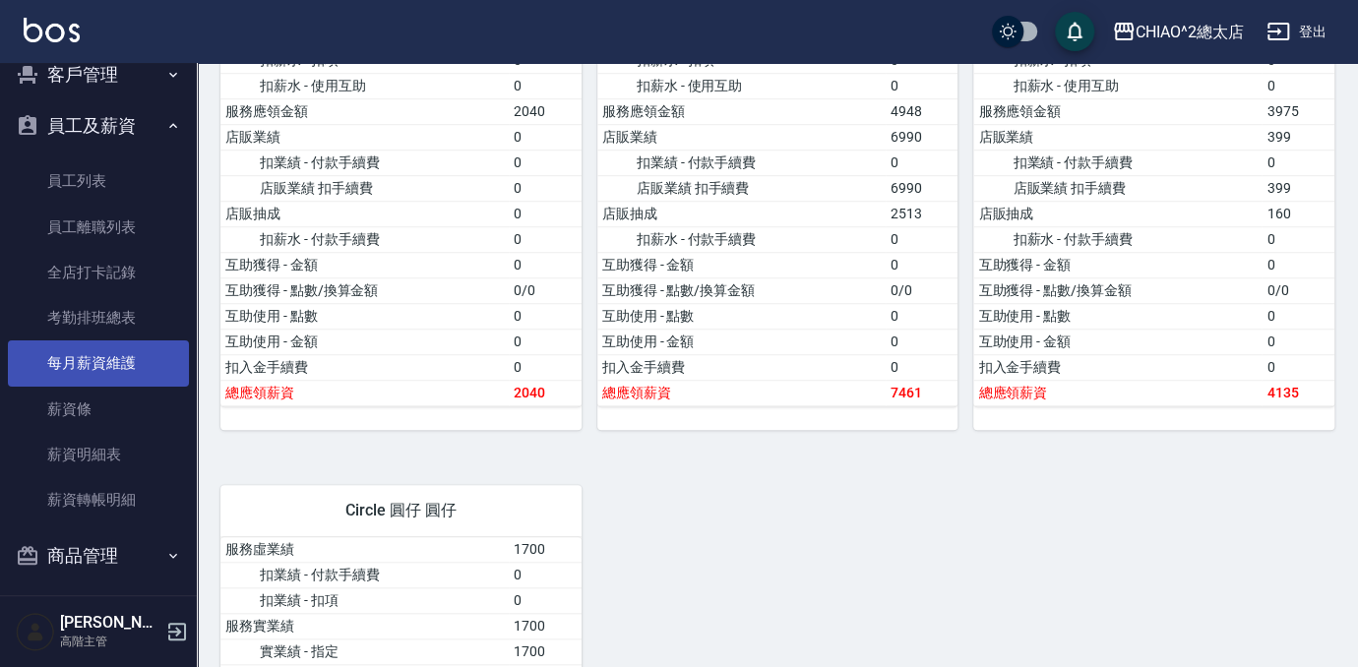
click at [137, 365] on link "每月薪資維護" at bounding box center [98, 362] width 181 height 45
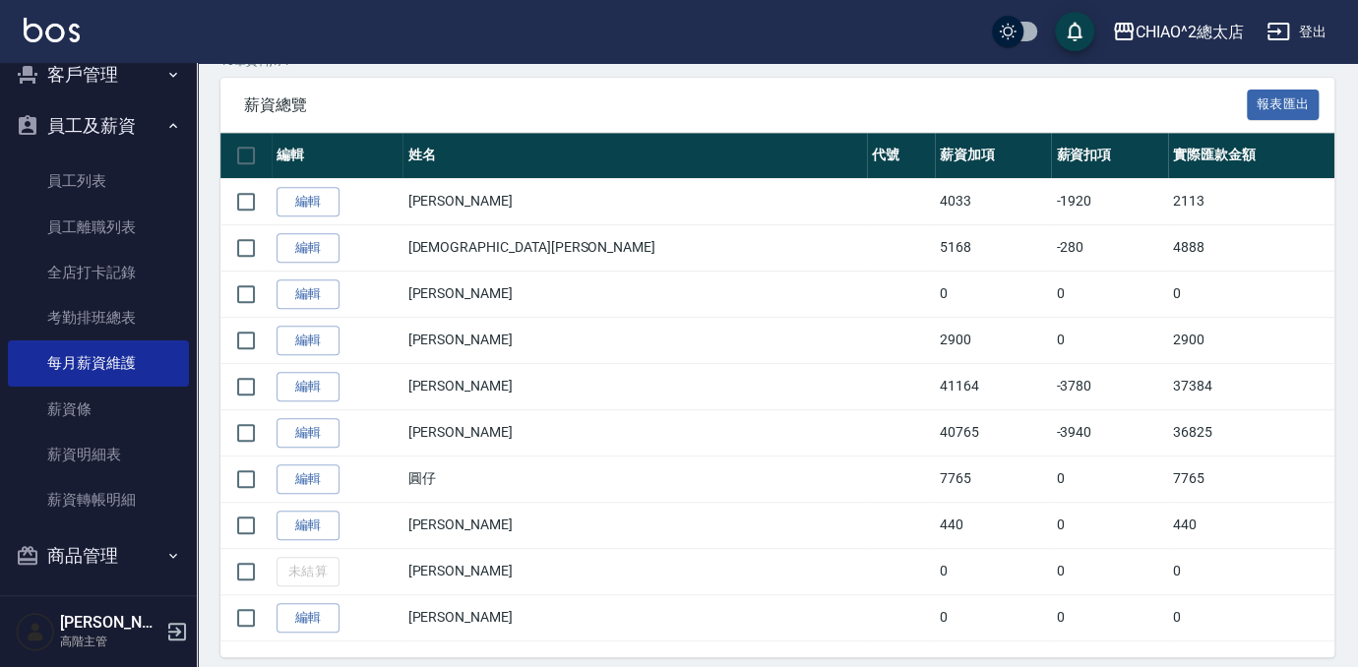
scroll to position [357, 0]
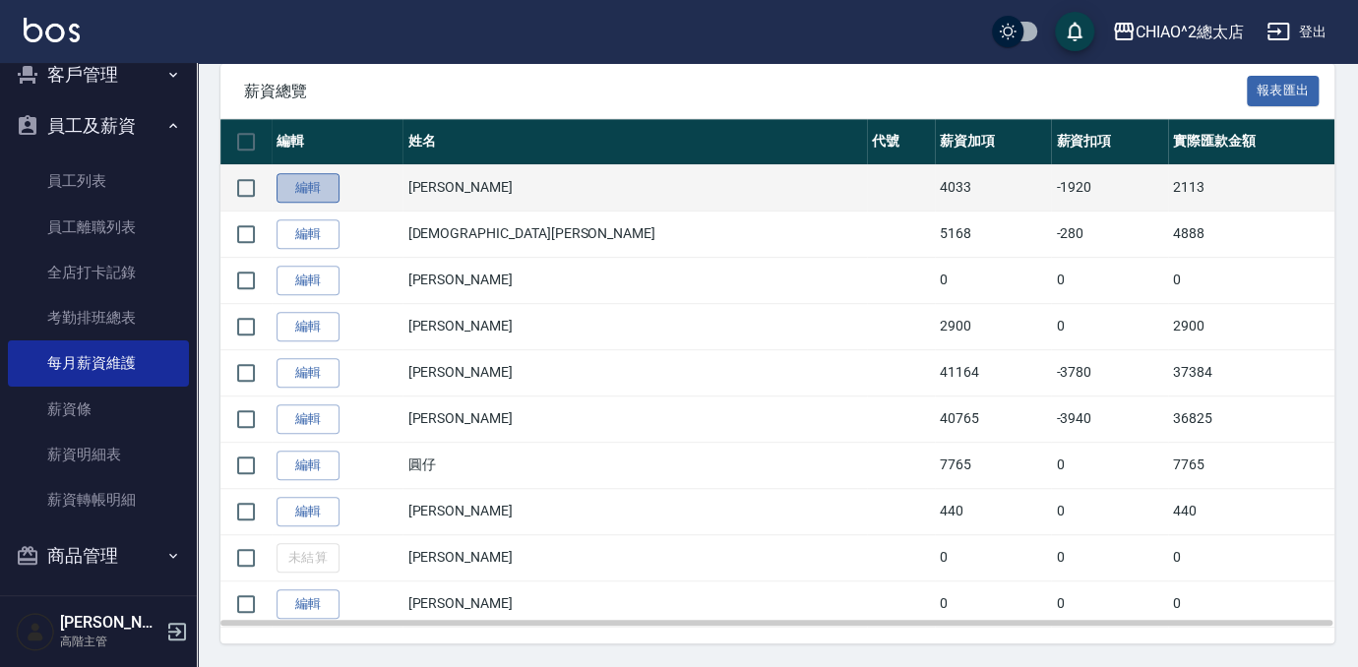
click at [303, 181] on link "編輯" at bounding box center [307, 188] width 63 height 30
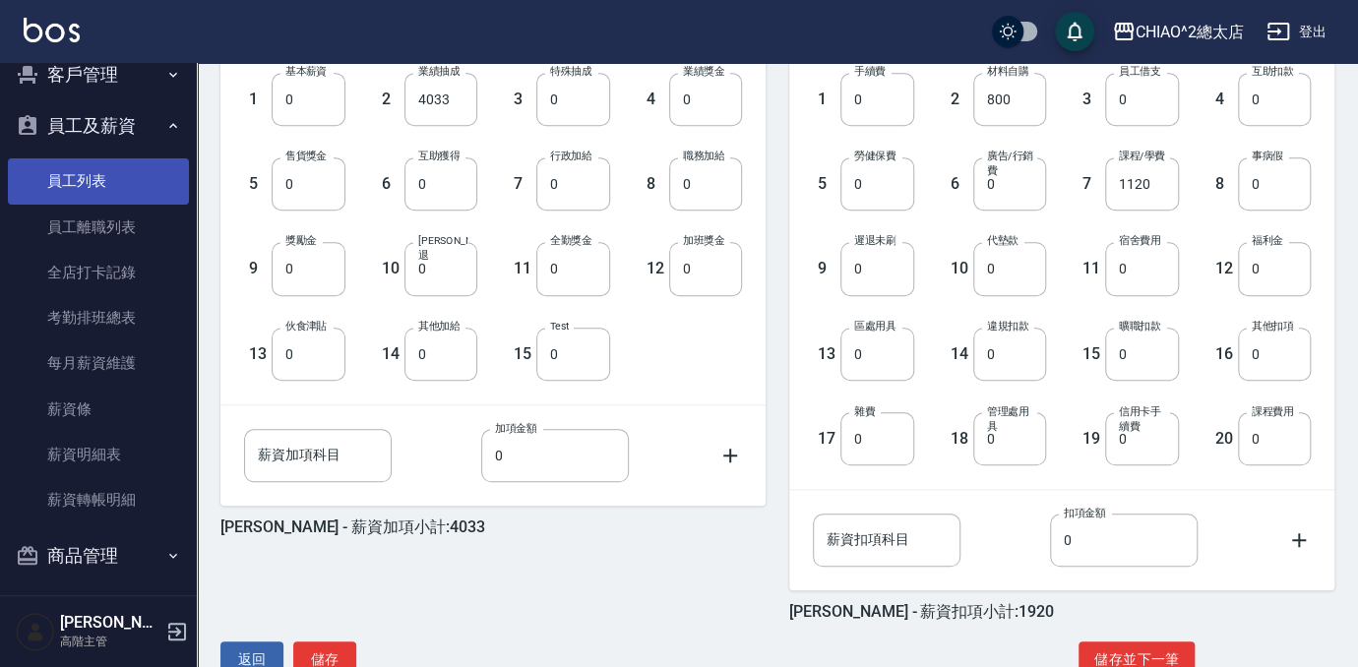
scroll to position [610, 0]
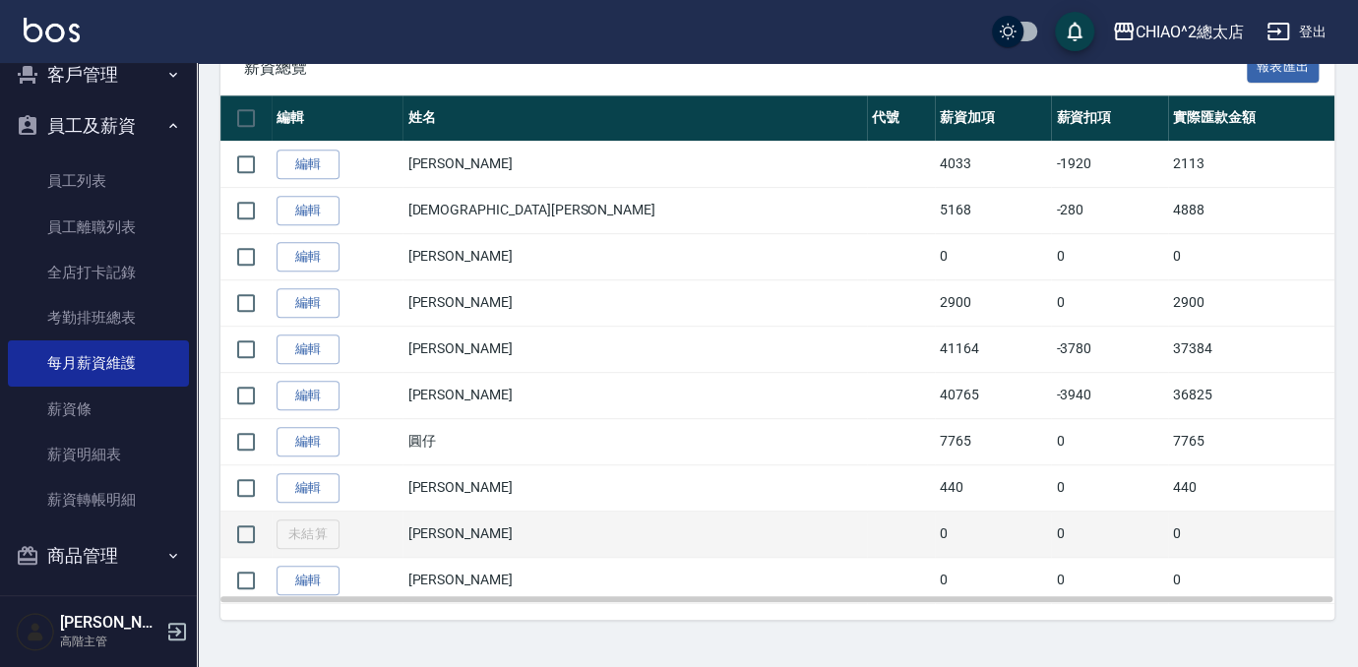
scroll to position [357, 0]
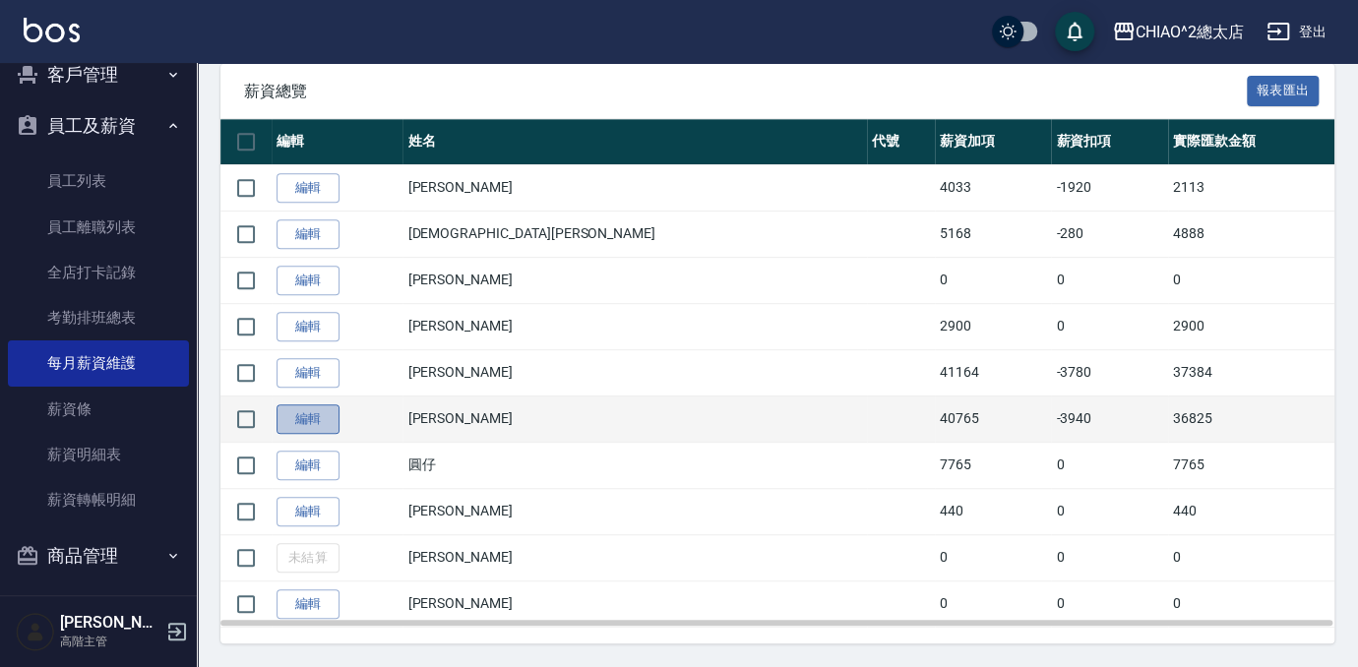
click at [315, 418] on link "編輯" at bounding box center [307, 419] width 63 height 30
